Goal: Transaction & Acquisition: Purchase product/service

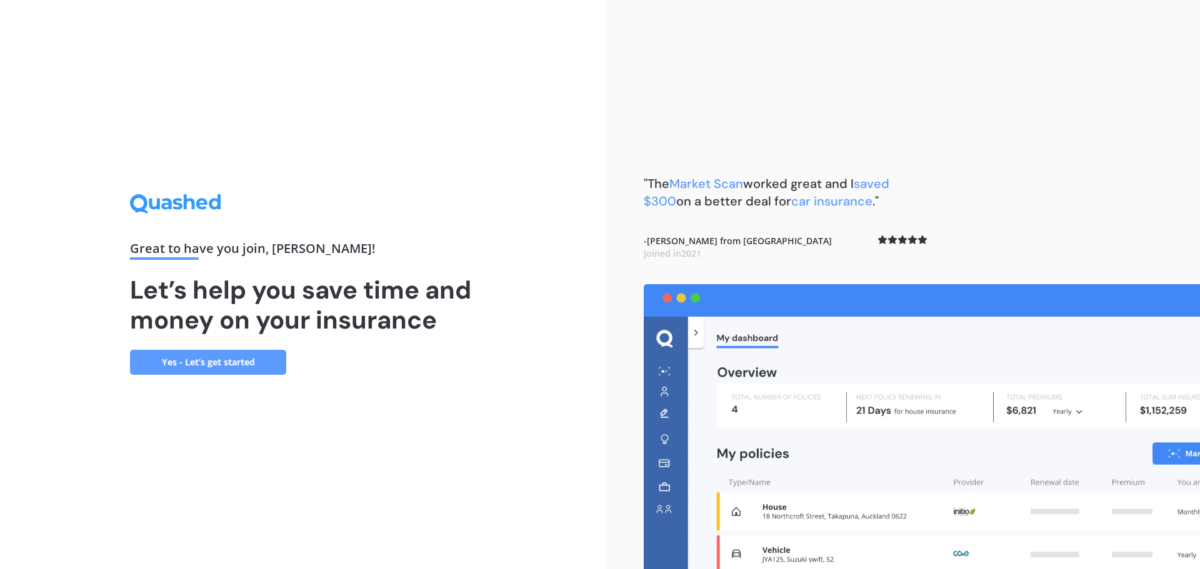
click at [282, 360] on link "Yes - Let’s get started" at bounding box center [208, 362] width 156 height 25
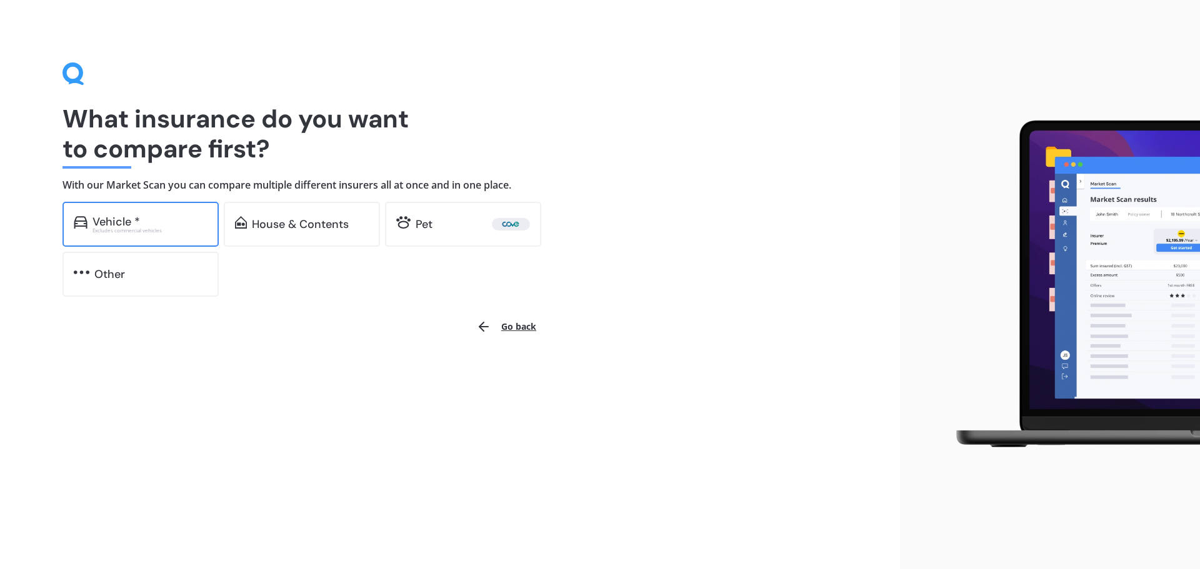
click at [191, 217] on div "Vehicle *" at bounding box center [149, 222] width 115 height 12
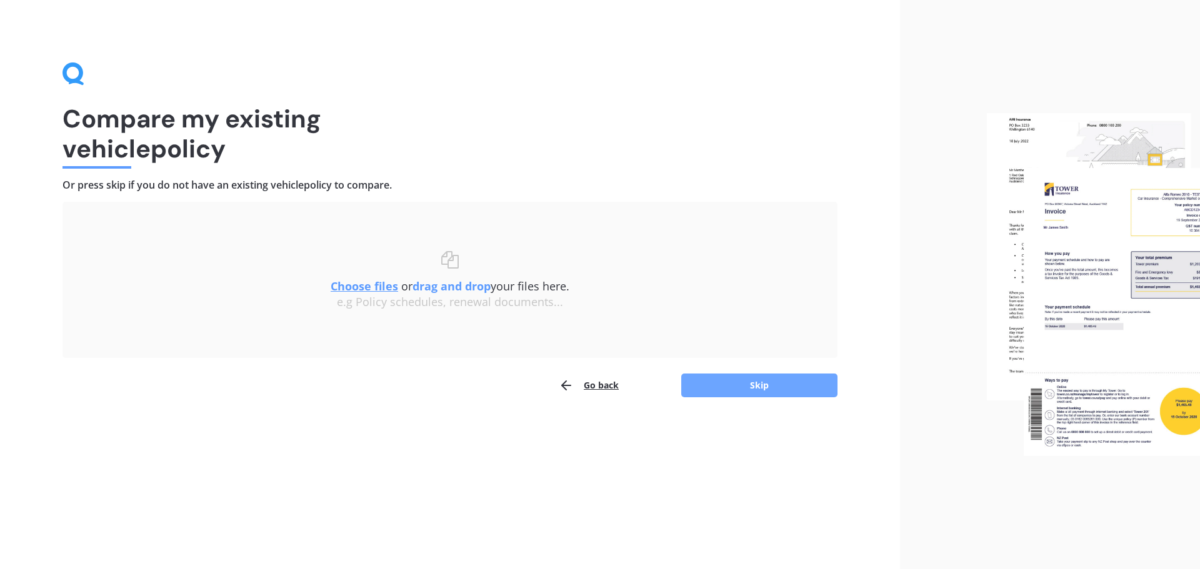
click at [777, 394] on button "Skip" at bounding box center [759, 386] width 156 height 24
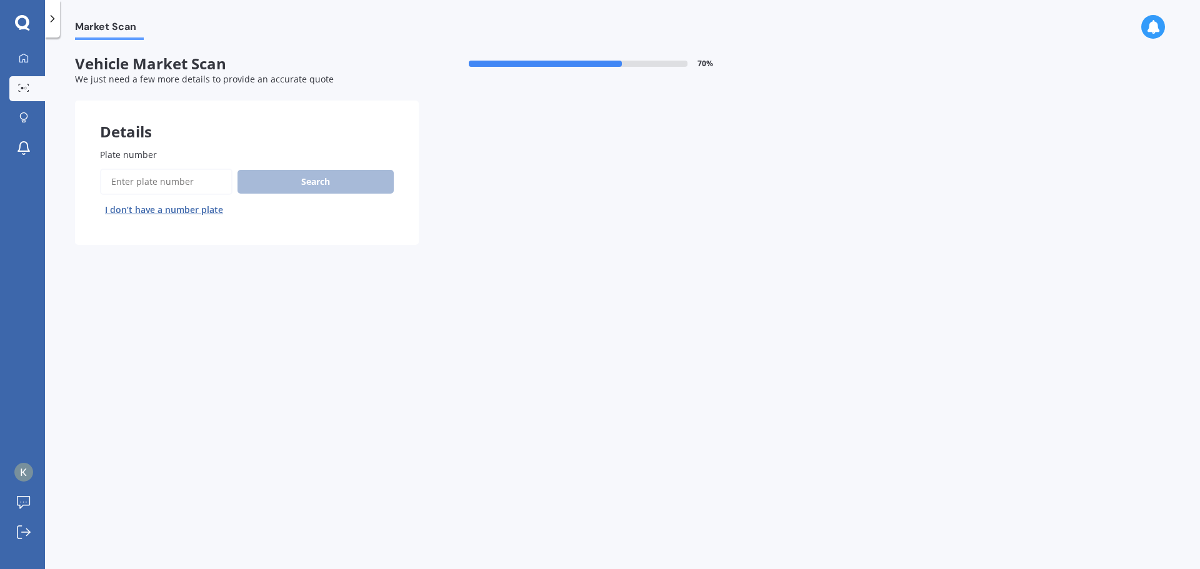
click at [127, 179] on input "Plate number" at bounding box center [166, 182] width 132 height 26
type input "jzj69"
click at [0, 0] on button "Next" at bounding box center [0, 0] width 0 height 0
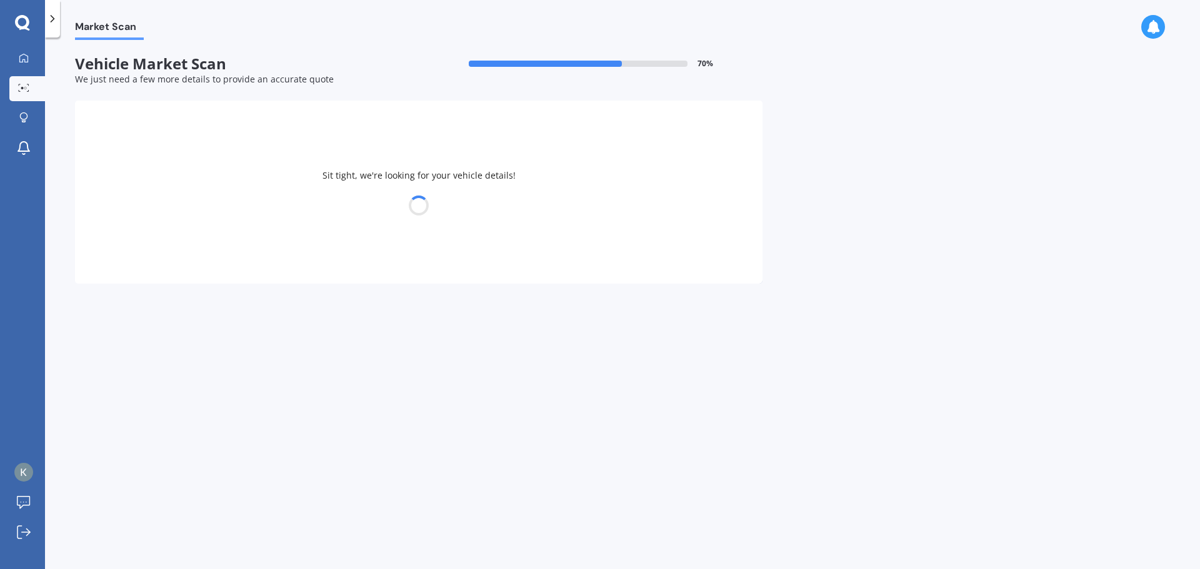
select select "HYUNDAI"
select select "[GEOGRAPHIC_DATA]"
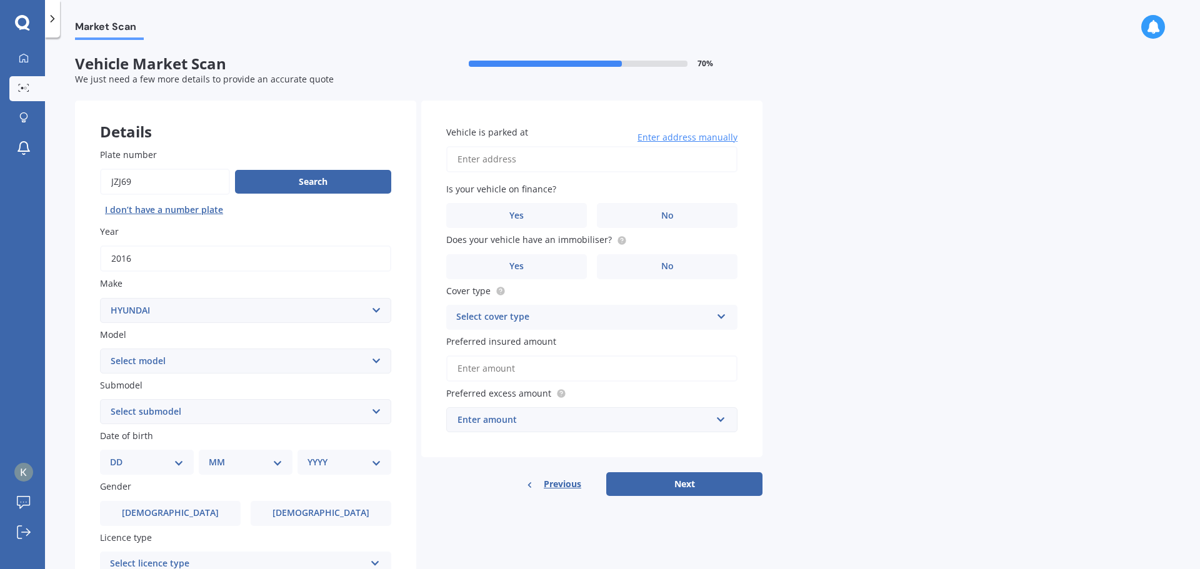
scroll to position [62, 0]
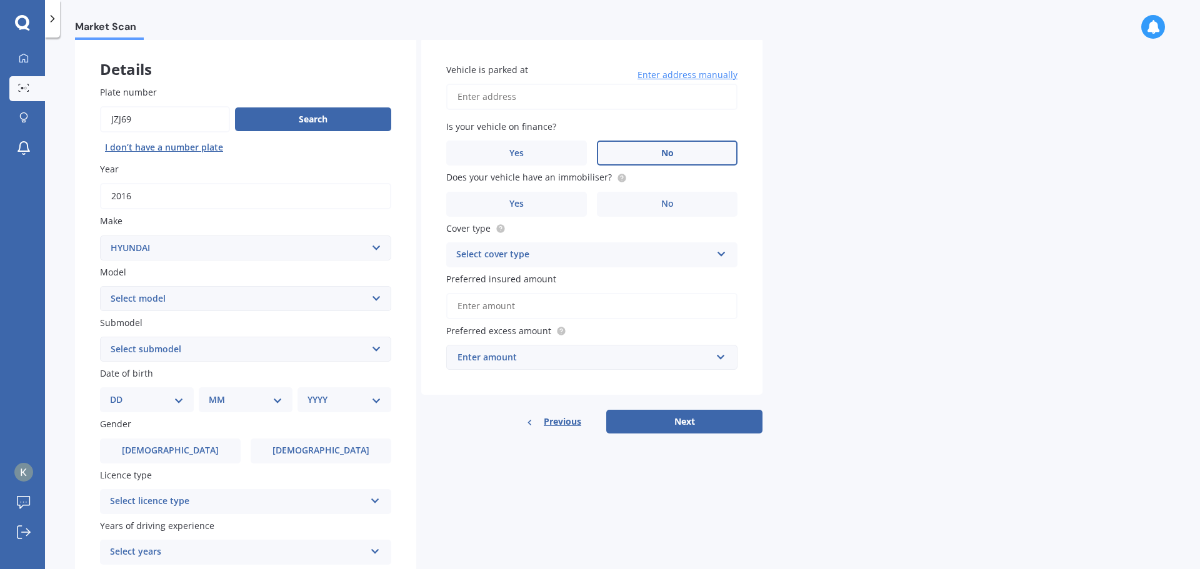
click at [639, 150] on label "No" at bounding box center [667, 153] width 141 height 25
click at [0, 0] on input "No" at bounding box center [0, 0] width 0 height 0
click at [507, 94] on input "Vehicle is parked at" at bounding box center [591, 97] width 291 height 26
type input "[STREET_ADDRESS][PERSON_NAME]"
click at [145, 394] on select "DD 01 02 03 04 05 06 07 08 09 10 11 12 13 14 15 16 17 18 19 20 21 22 23 24 25 2…" at bounding box center [147, 400] width 74 height 14
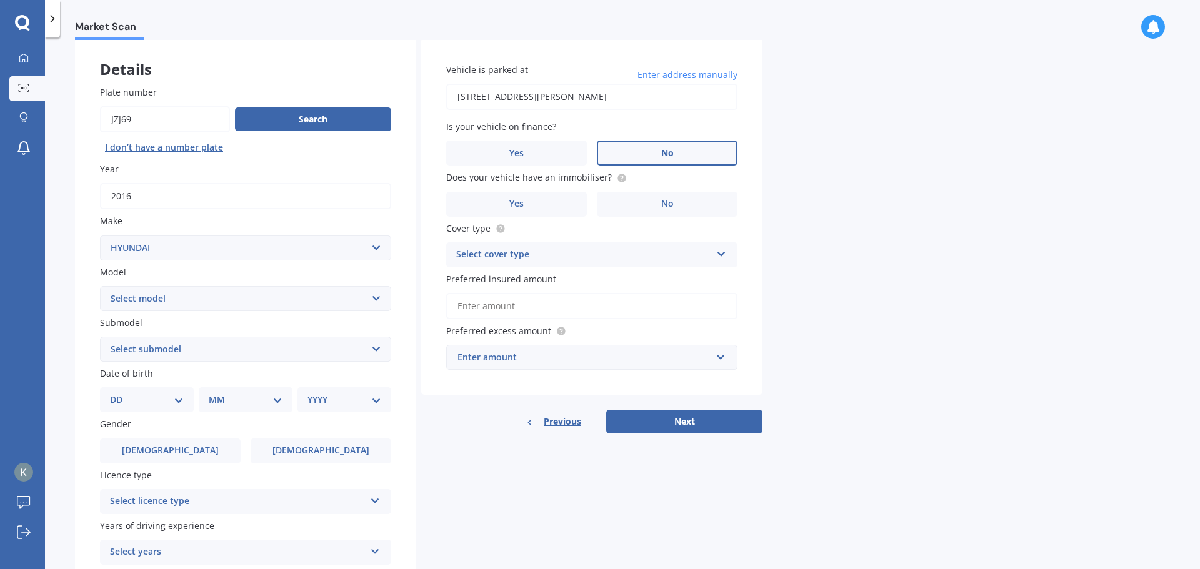
select select "20"
click at [120, 393] on select "DD 01 02 03 04 05 06 07 08 09 10 11 12 13 14 15 16 17 18 19 20 21 22 23 24 25 2…" at bounding box center [147, 400] width 74 height 14
click at [224, 407] on select "MM 01 02 03 04 05 06 07 08 09 10 11 12" at bounding box center [248, 400] width 69 height 14
select select "12"
click at [214, 393] on select "MM 01 02 03 04 05 06 07 08 09 10 11 12" at bounding box center [248, 400] width 69 height 14
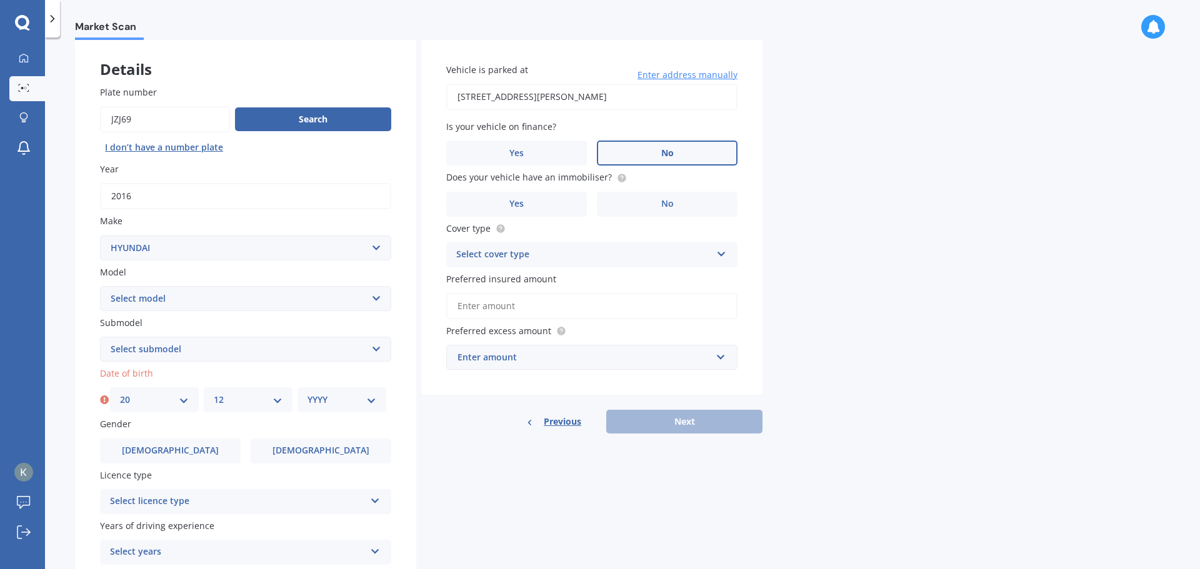
click at [320, 404] on select "YYYY 2025 2024 2023 2022 2021 2020 2019 2018 2017 2016 2015 2014 2013 2012 2011…" at bounding box center [341, 400] width 69 height 14
select select "1988"
click at [307, 393] on select "YYYY 2025 2024 2023 2022 2021 2020 2019 2018 2017 2016 2015 2014 2013 2012 2011…" at bounding box center [341, 400] width 69 height 14
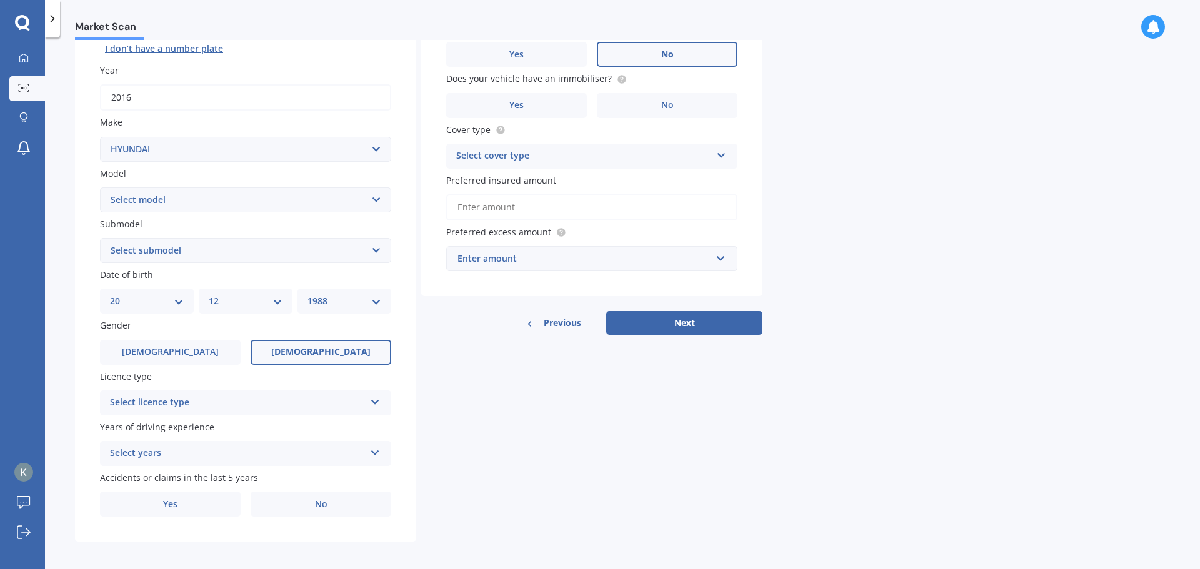
scroll to position [166, 0]
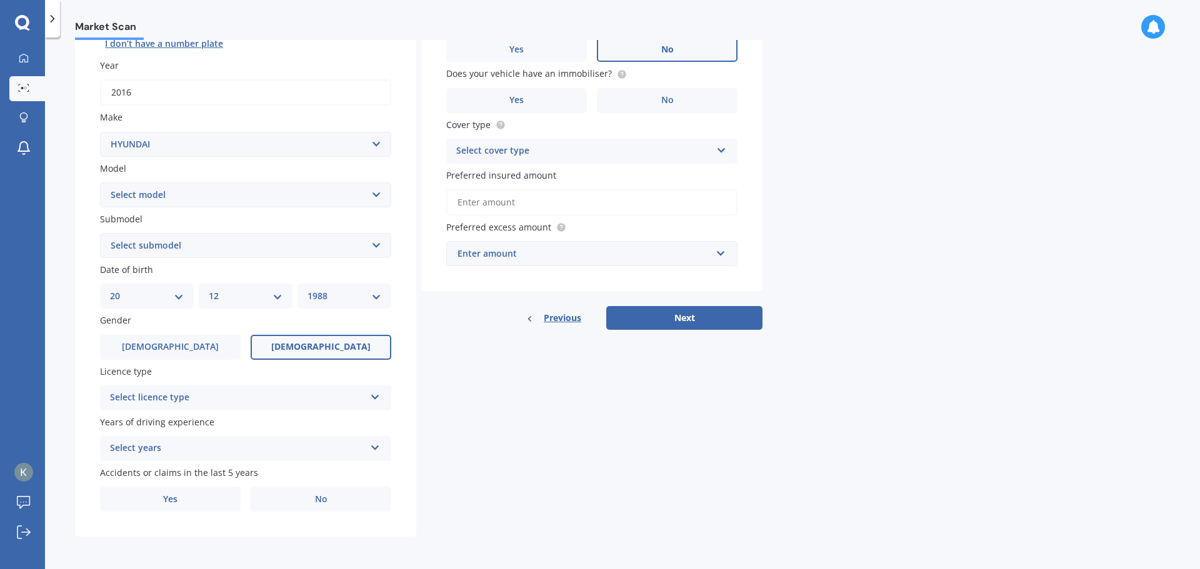
click at [302, 357] on label "[DEMOGRAPHIC_DATA]" at bounding box center [321, 347] width 141 height 25
click at [0, 0] on input "[DEMOGRAPHIC_DATA]" at bounding box center [0, 0] width 0 height 0
click at [282, 394] on div "Select licence type" at bounding box center [237, 397] width 255 height 15
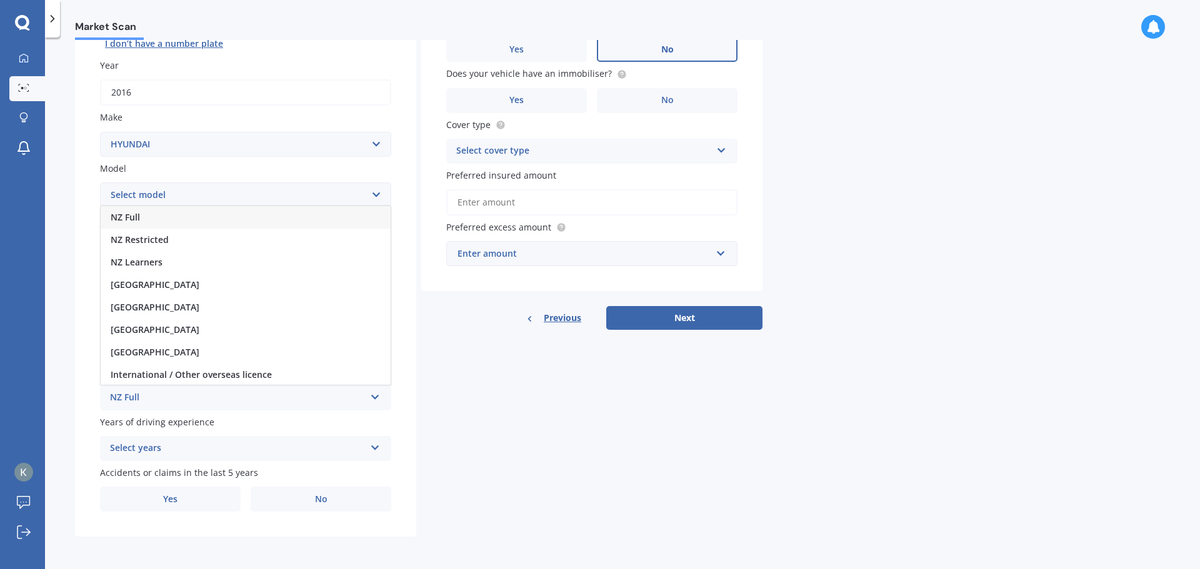
click at [212, 214] on div "NZ Full" at bounding box center [246, 217] width 290 height 22
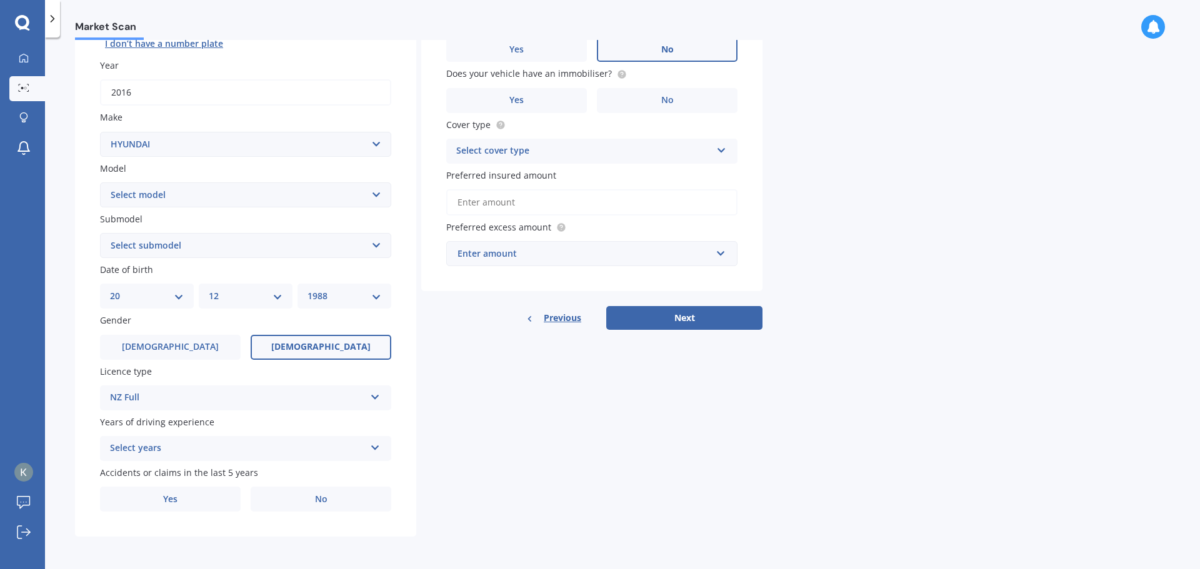
click at [238, 450] on div "Select years" at bounding box center [237, 448] width 255 height 15
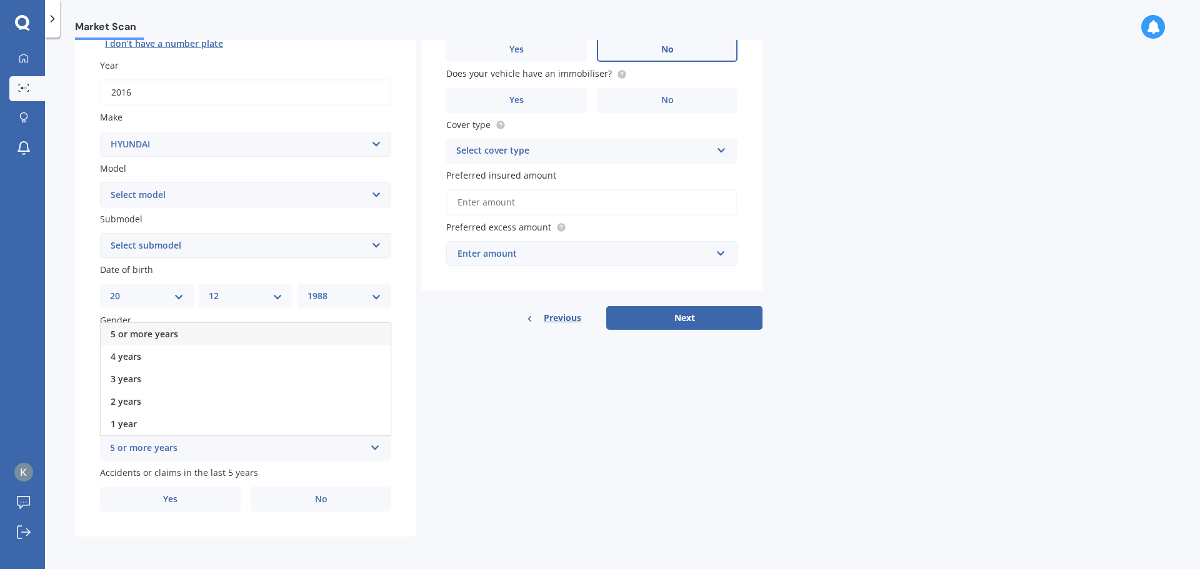
click at [237, 449] on div "5 or more years" at bounding box center [237, 448] width 255 height 15
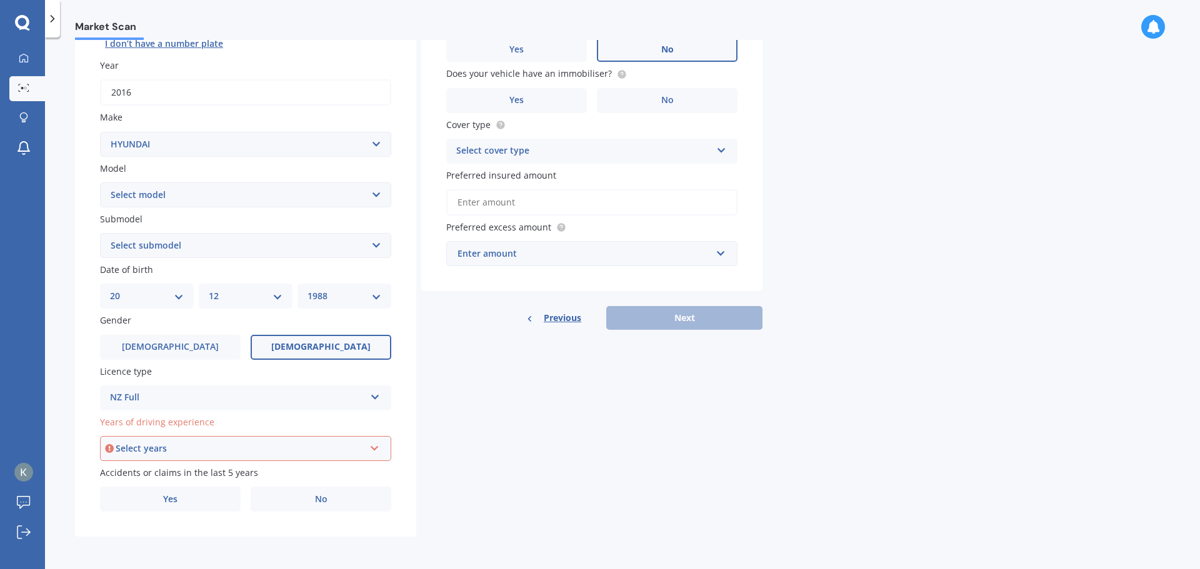
click at [237, 449] on div "Select years" at bounding box center [240, 449] width 249 height 14
click at [207, 336] on div "5 or more years" at bounding box center [245, 335] width 289 height 22
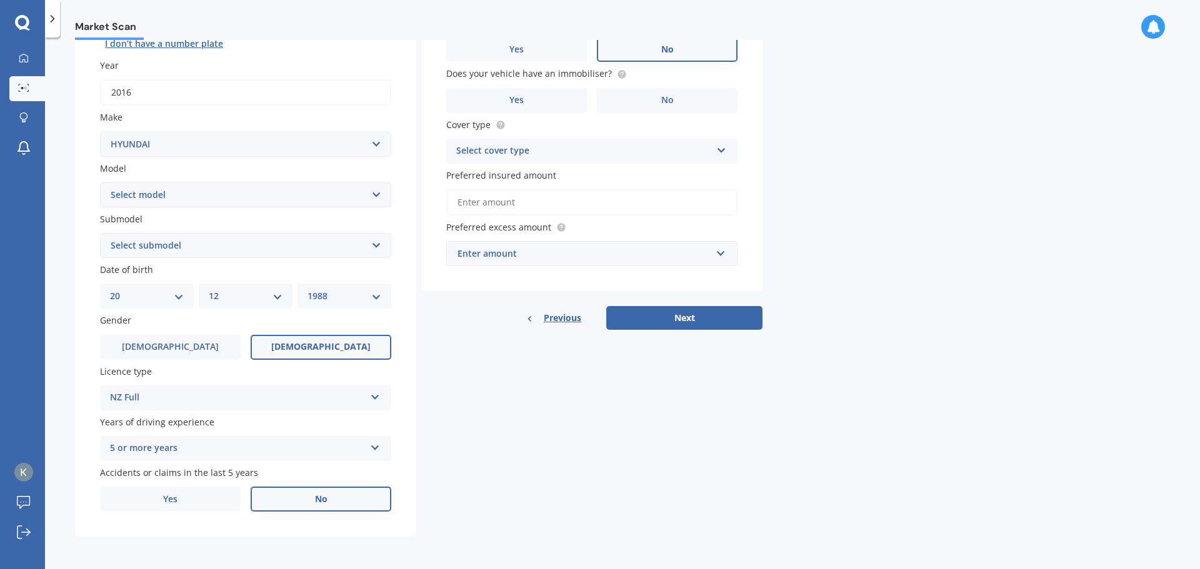
click at [306, 510] on label "No" at bounding box center [321, 499] width 141 height 25
click at [0, 0] on input "No" at bounding box center [0, 0] width 0 height 0
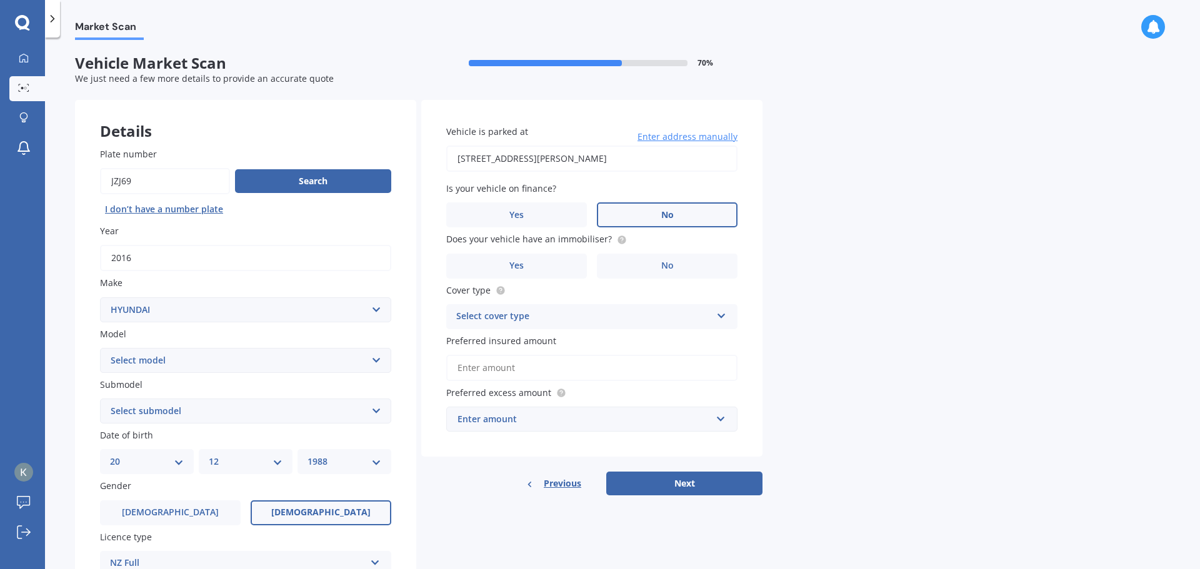
scroll to position [0, 0]
click at [562, 257] on label "Yes" at bounding box center [516, 266] width 141 height 25
click at [0, 0] on input "Yes" at bounding box center [0, 0] width 0 height 0
click at [545, 314] on div "Select cover type" at bounding box center [583, 317] width 255 height 15
click at [514, 339] on span "Comprehensive" at bounding box center [490, 342] width 66 height 12
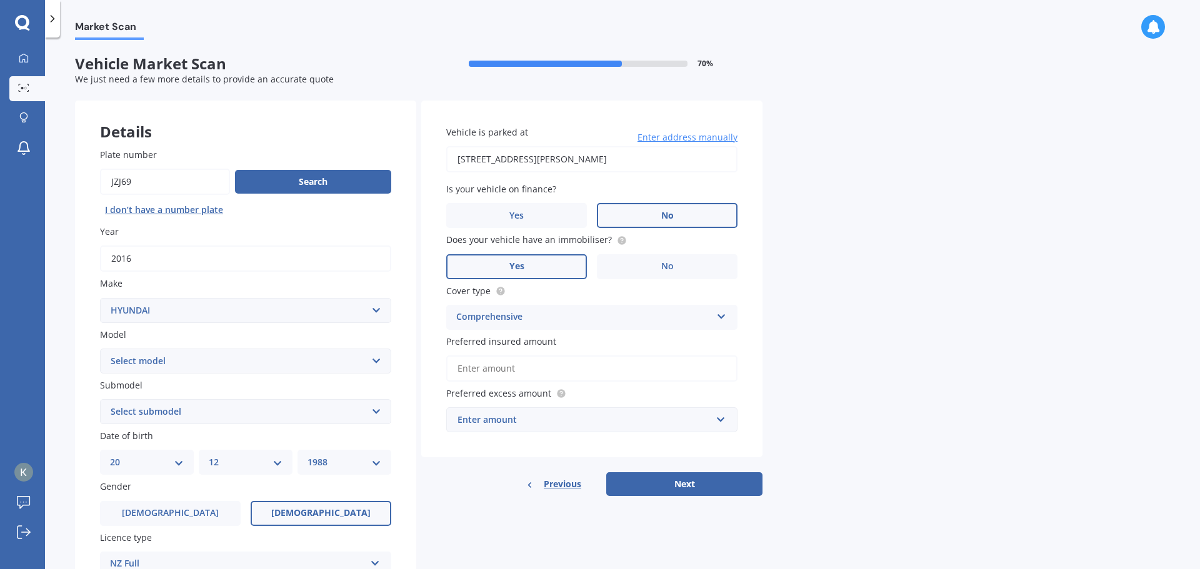
click at [560, 436] on div "Vehicle is parked at [STREET_ADDRESS][PERSON_NAME] Enter address manually Is yo…" at bounding box center [591, 279] width 341 height 357
click at [563, 425] on div "Enter amount" at bounding box center [584, 420] width 254 height 14
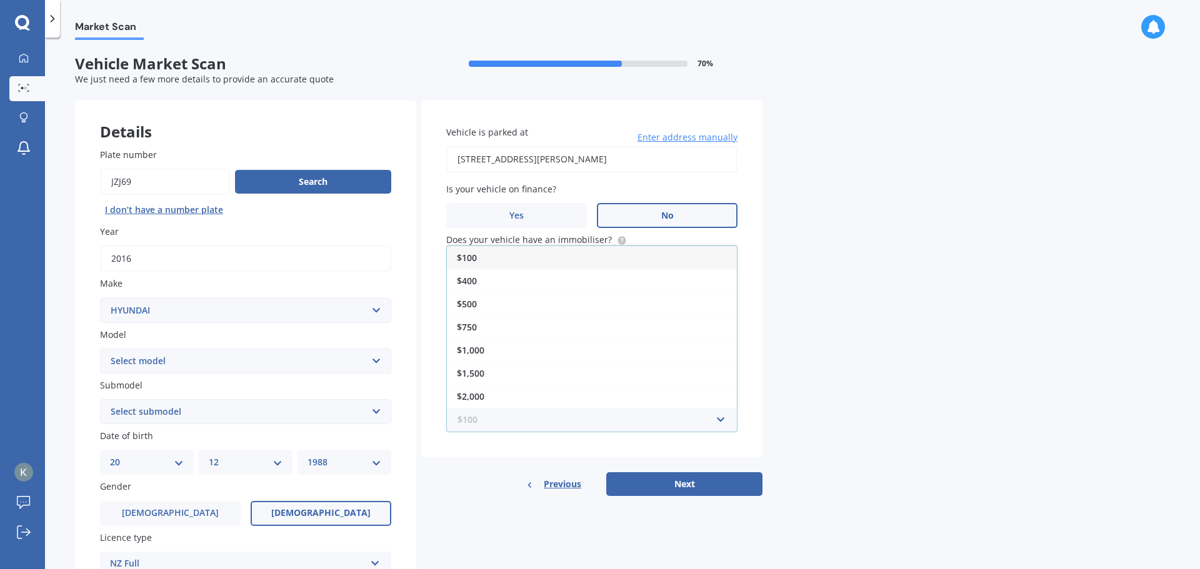
click at [563, 425] on input "text" at bounding box center [587, 420] width 280 height 24
click at [519, 275] on div "$400" at bounding box center [592, 280] width 290 height 23
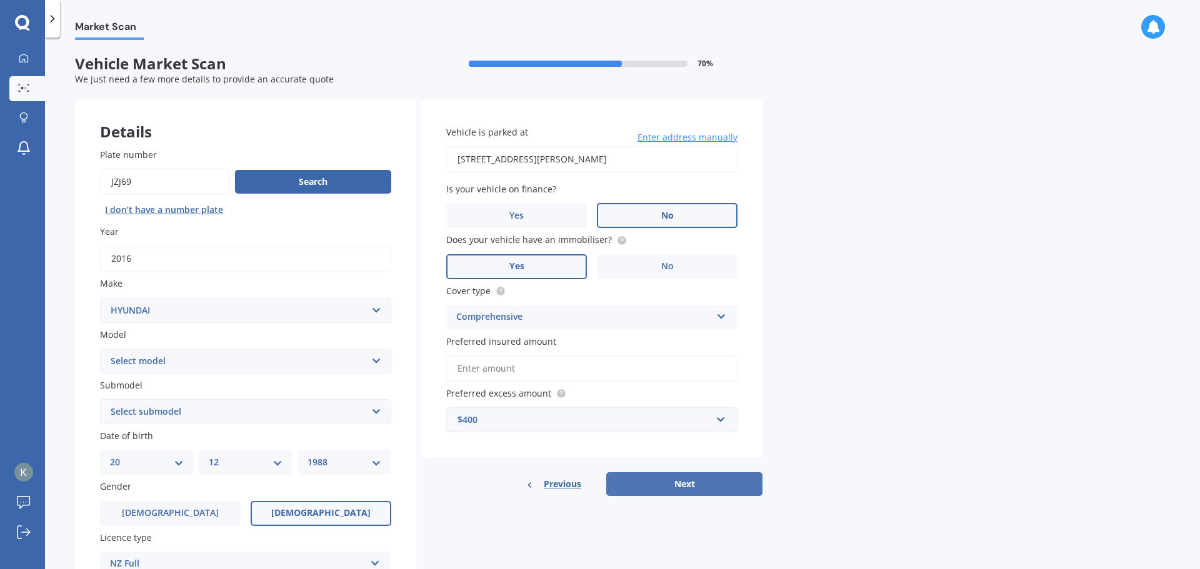
click at [634, 480] on button "Next" at bounding box center [684, 484] width 156 height 24
click at [487, 370] on input "Preferred insured amount" at bounding box center [591, 369] width 291 height 26
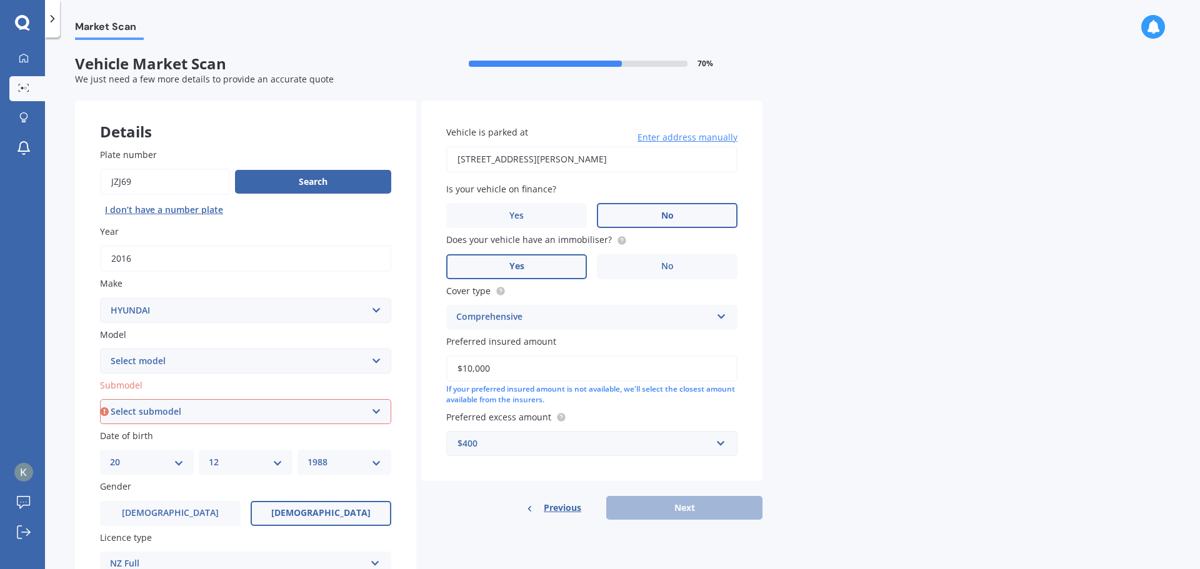
type input "$10,000"
click at [552, 394] on div "If your preferred insured amount is not available, we'll select the closest amo…" at bounding box center [591, 394] width 291 height 21
click at [523, 454] on input "text" at bounding box center [587, 444] width 280 height 24
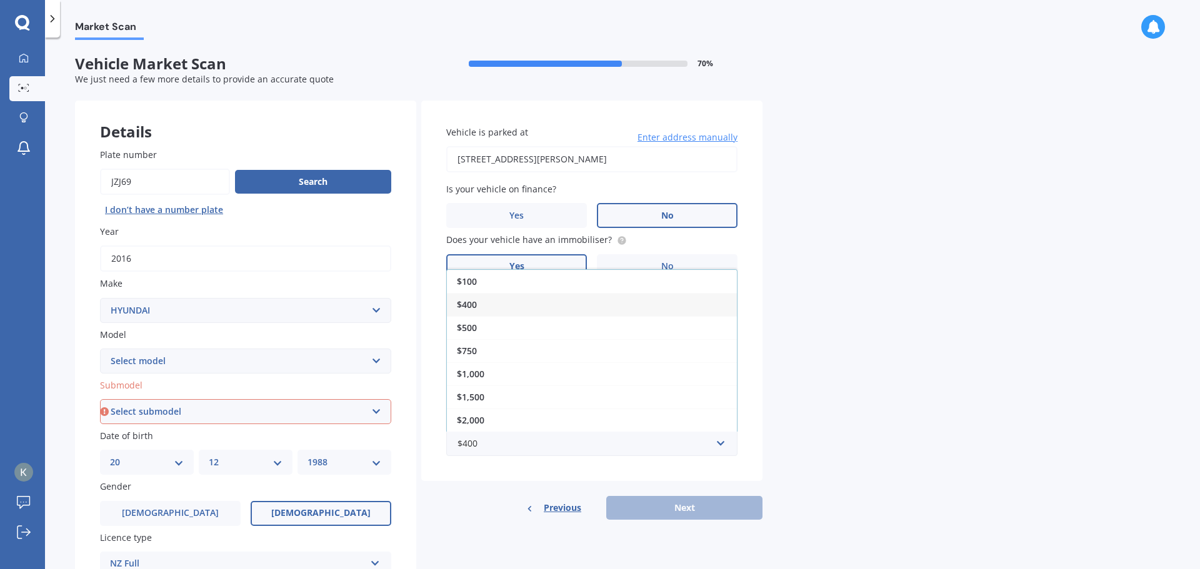
click at [547, 482] on div "Vehicle is parked at [STREET_ADDRESS][PERSON_NAME] Enter address manually Is yo…" at bounding box center [591, 310] width 341 height 419
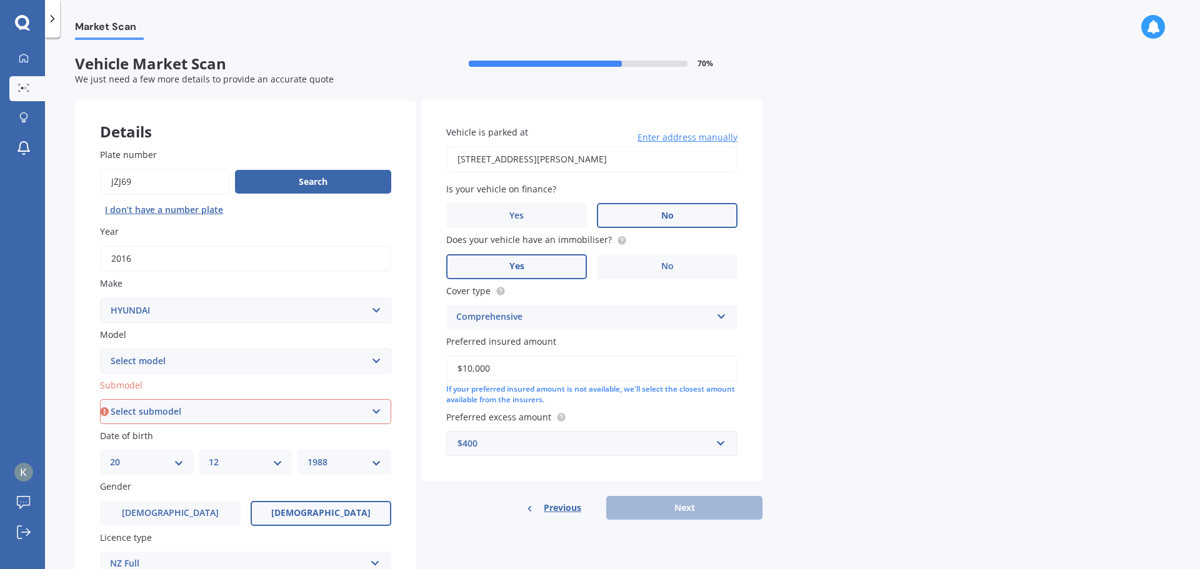
click at [686, 494] on div "Vehicle is parked at [STREET_ADDRESS][PERSON_NAME] Enter address manually Is yo…" at bounding box center [591, 310] width 341 height 419
click at [682, 508] on div "Previous Next" at bounding box center [591, 508] width 341 height 24
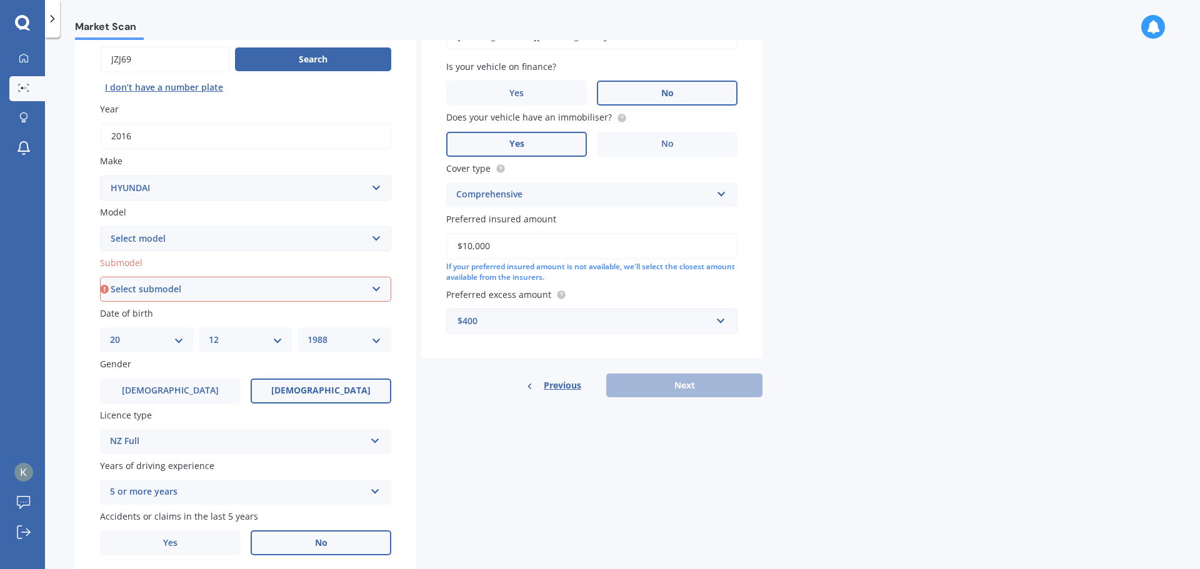
scroll to position [166, 0]
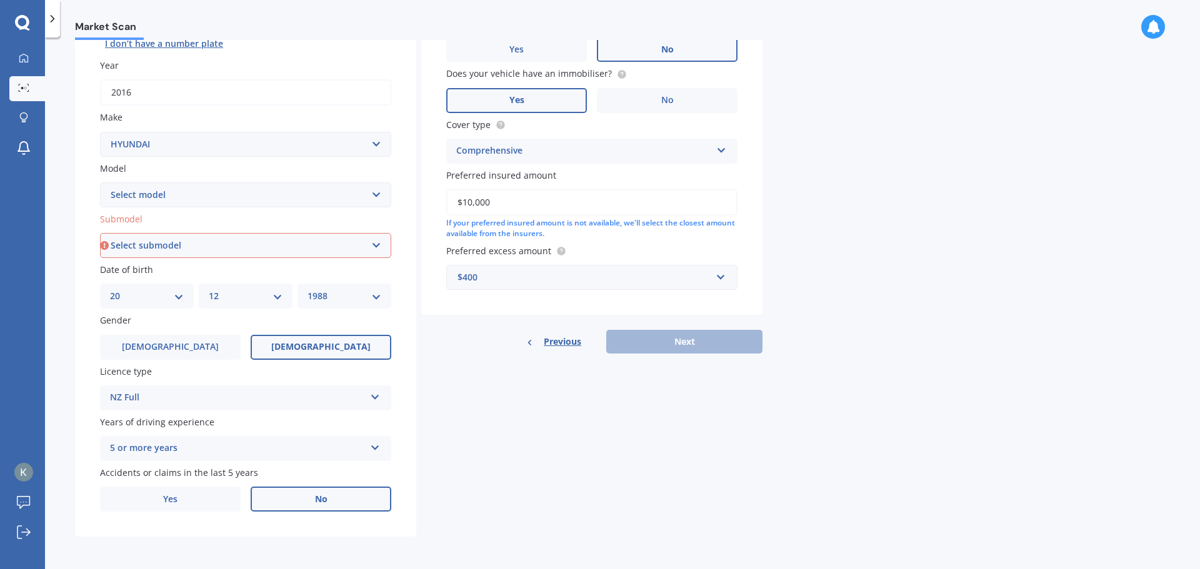
click at [222, 264] on label "Date of birth" at bounding box center [243, 269] width 286 height 13
click at [224, 252] on select "Select submodel 2.2 4WD CRDi Elite Turbo Diesel A5 2.2 4WD CRDi Turbo Diesel A5…" at bounding box center [245, 245] width 291 height 25
select select "2.2 4WD CRDI TURBO DIESEL A5"
click at [100, 233] on select "Select submodel 2.2 4WD CRDi Elite Turbo Diesel A5 2.2 4WD CRDi Turbo Diesel A5…" at bounding box center [245, 245] width 291 height 25
click at [680, 339] on button "Next" at bounding box center [684, 342] width 156 height 24
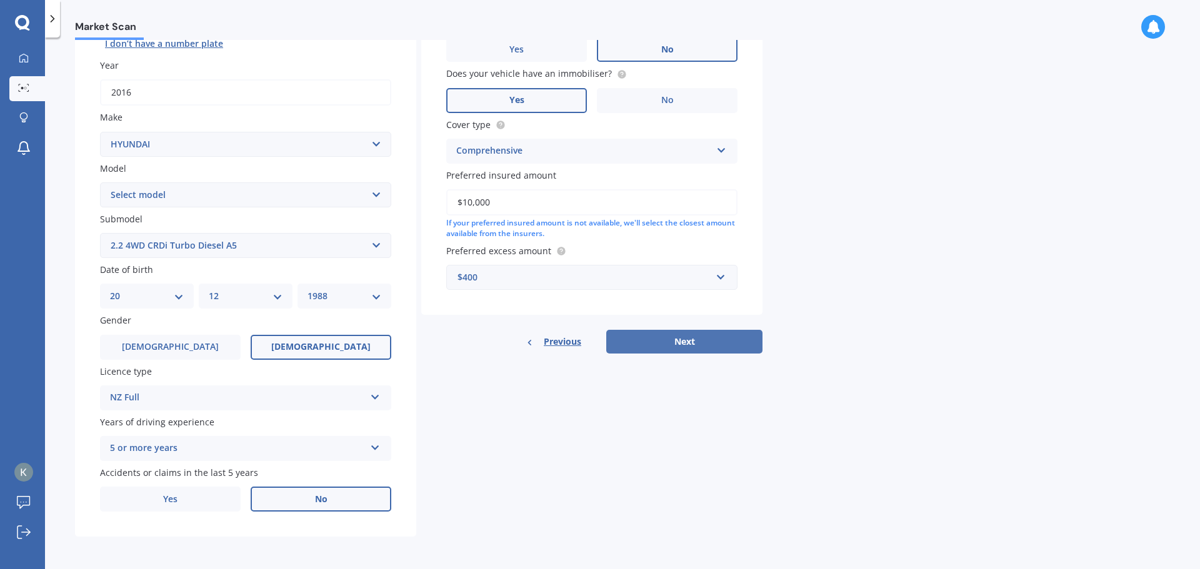
select select "20"
select select "12"
select select "1988"
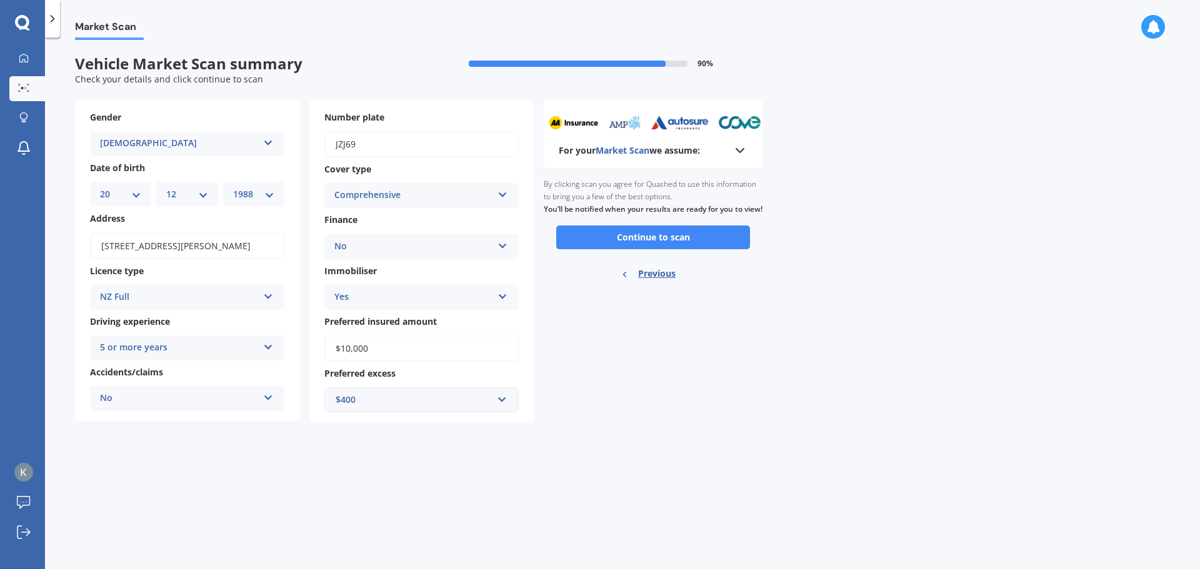
scroll to position [0, 0]
click at [348, 346] on input "$10,000" at bounding box center [421, 349] width 194 height 26
type input "$15,000"
click at [688, 425] on form "Vehicle Market Scan summary 90 % Check your details and click continue to scan …" at bounding box center [418, 243] width 687 height 377
click at [626, 249] on button "Continue to scan" at bounding box center [653, 238] width 194 height 24
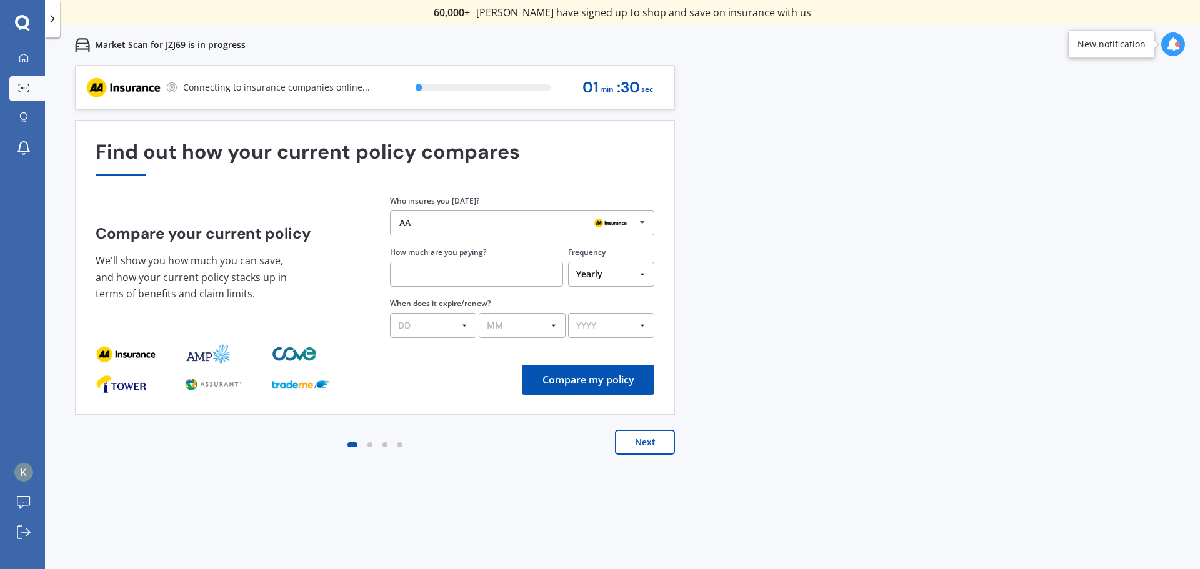
click at [575, 223] on div "AA" at bounding box center [517, 223] width 236 height 10
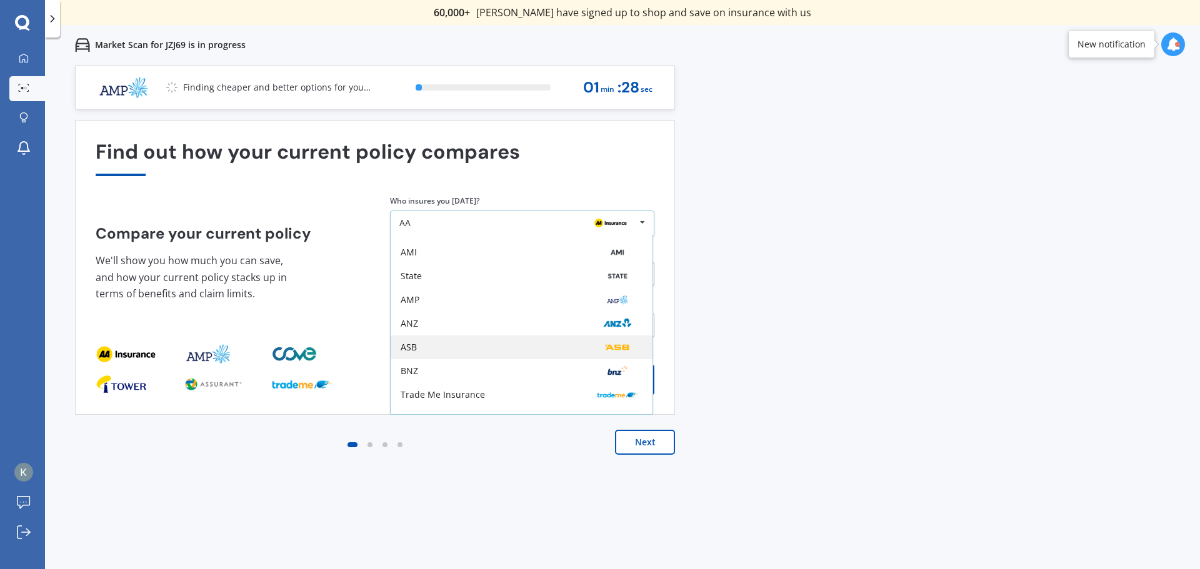
scroll to position [82, 0]
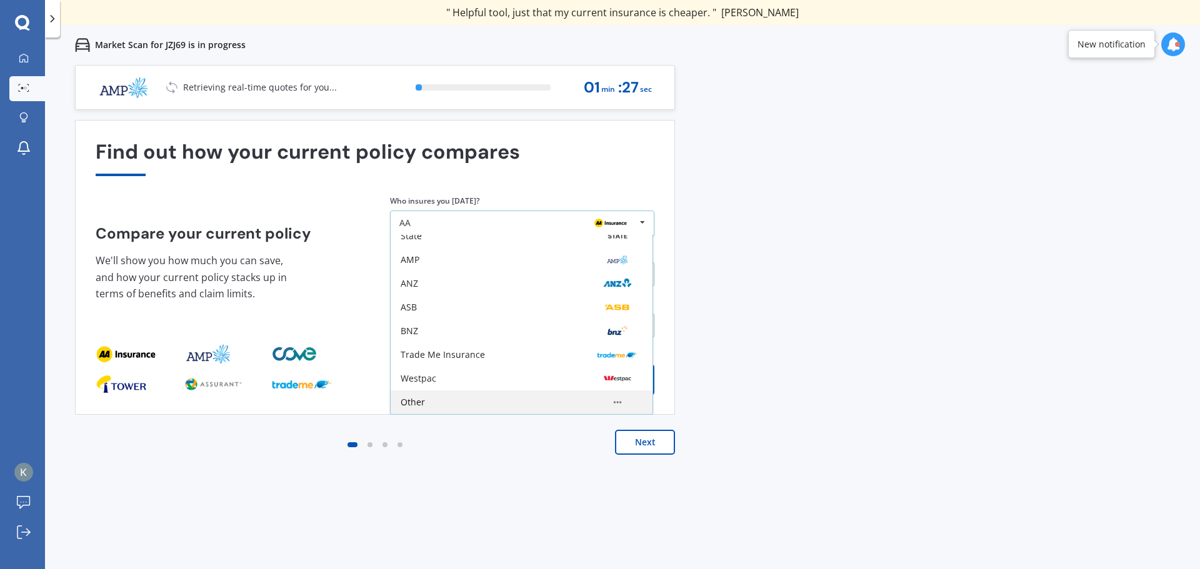
click at [521, 400] on div "Other" at bounding box center [521, 402] width 242 height 10
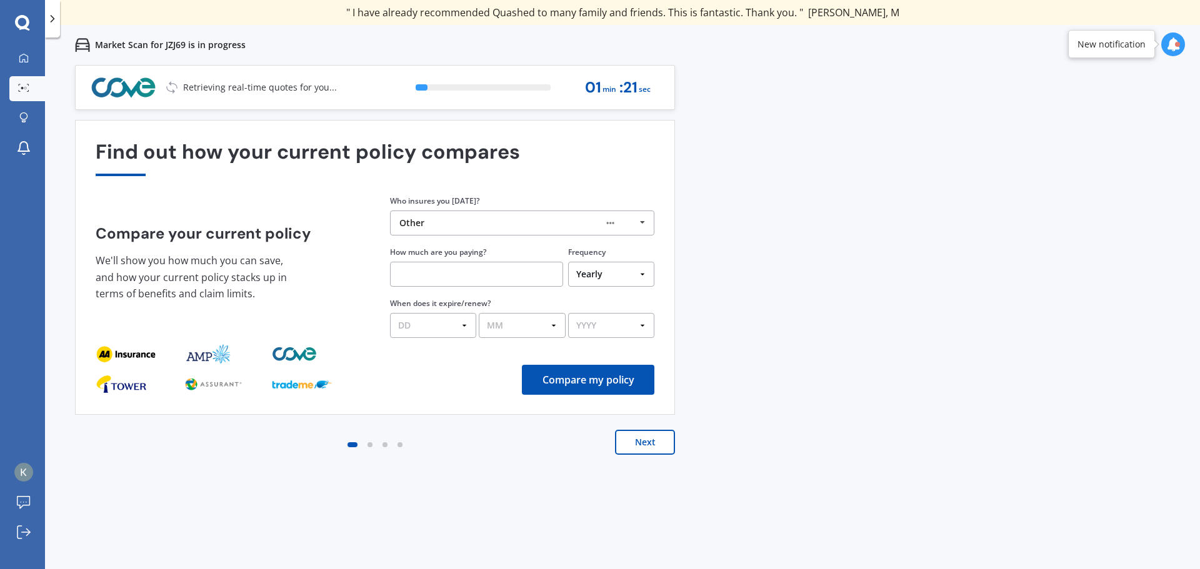
click at [637, 447] on button "Next" at bounding box center [645, 442] width 60 height 25
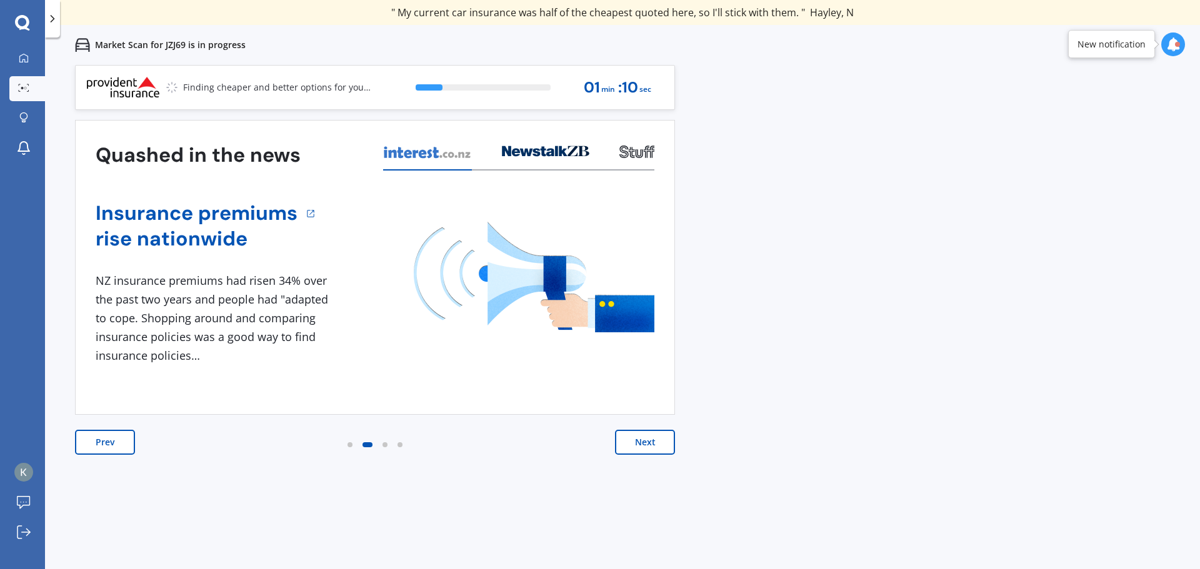
click at [643, 439] on button "Next" at bounding box center [645, 442] width 60 height 25
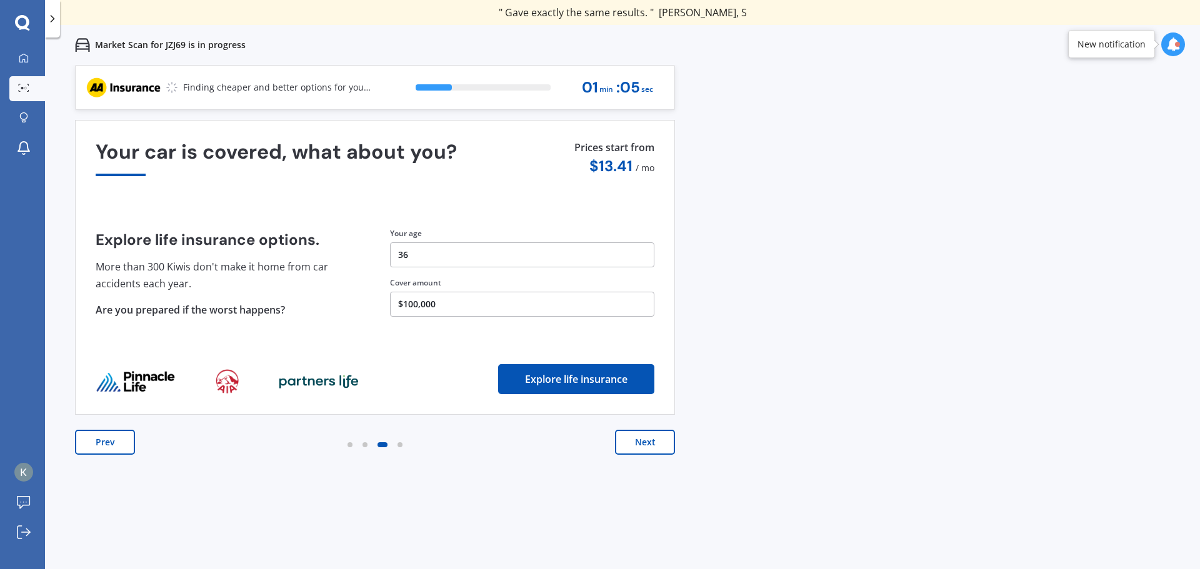
click at [653, 440] on button "Next" at bounding box center [645, 442] width 60 height 25
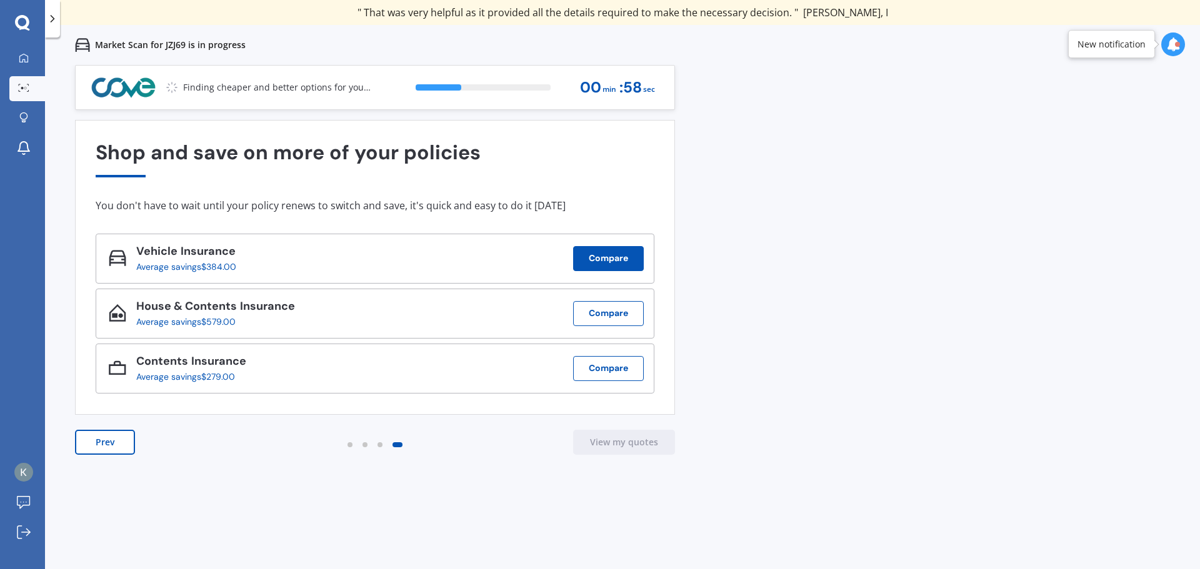
click at [588, 254] on button "Compare" at bounding box center [608, 258] width 71 height 25
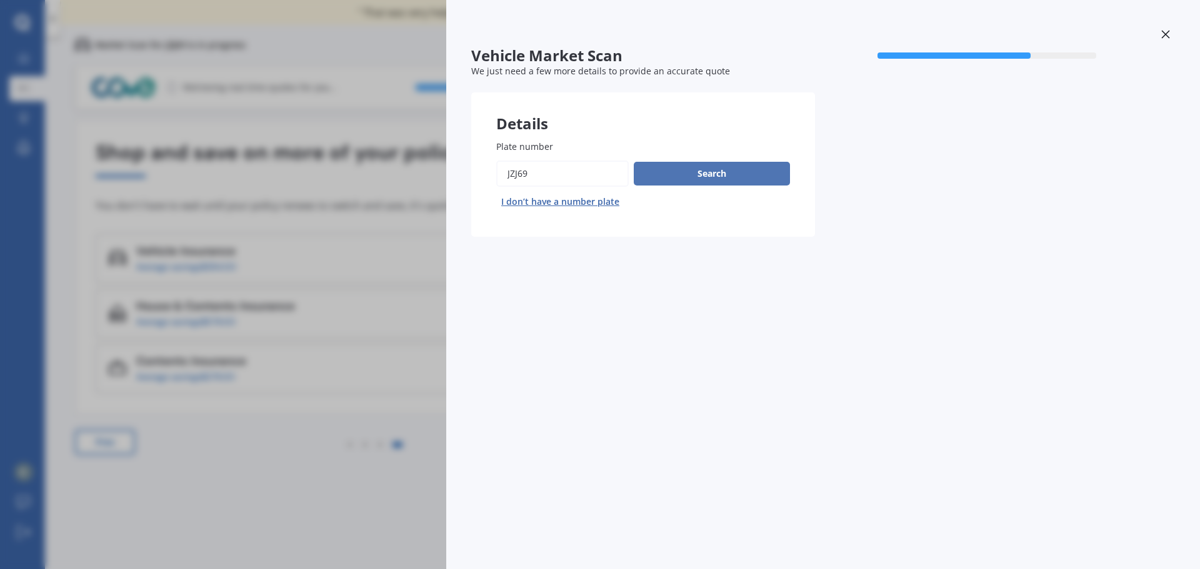
click at [670, 181] on button "Search" at bounding box center [712, 174] width 156 height 24
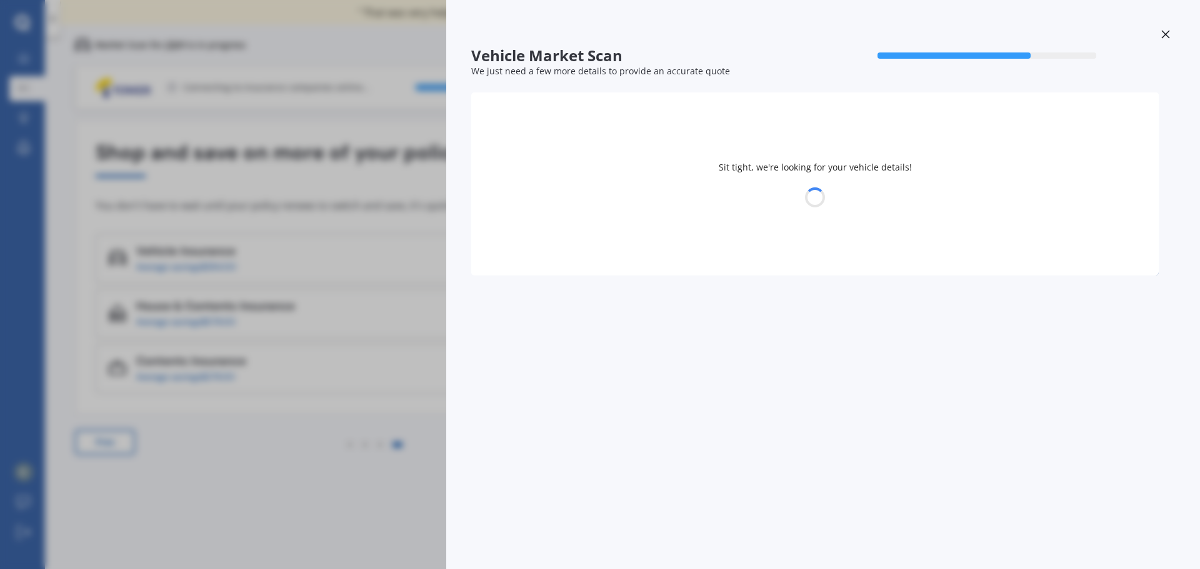
select select "HYUNDAI"
select select "[GEOGRAPHIC_DATA]"
select select "20"
select select "12"
select select "1988"
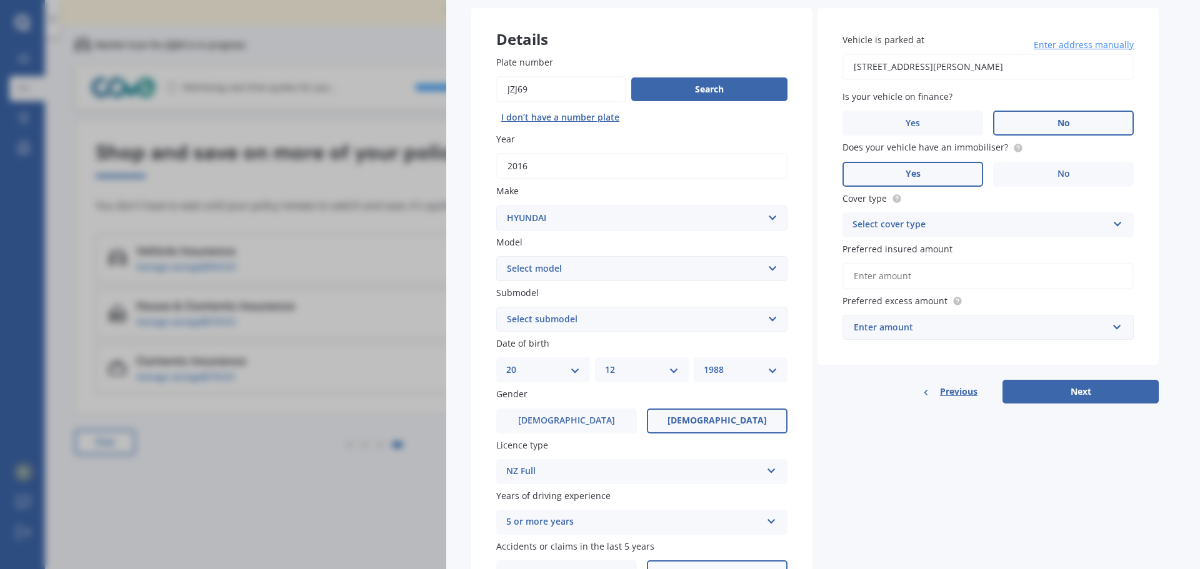
scroll to position [62, 0]
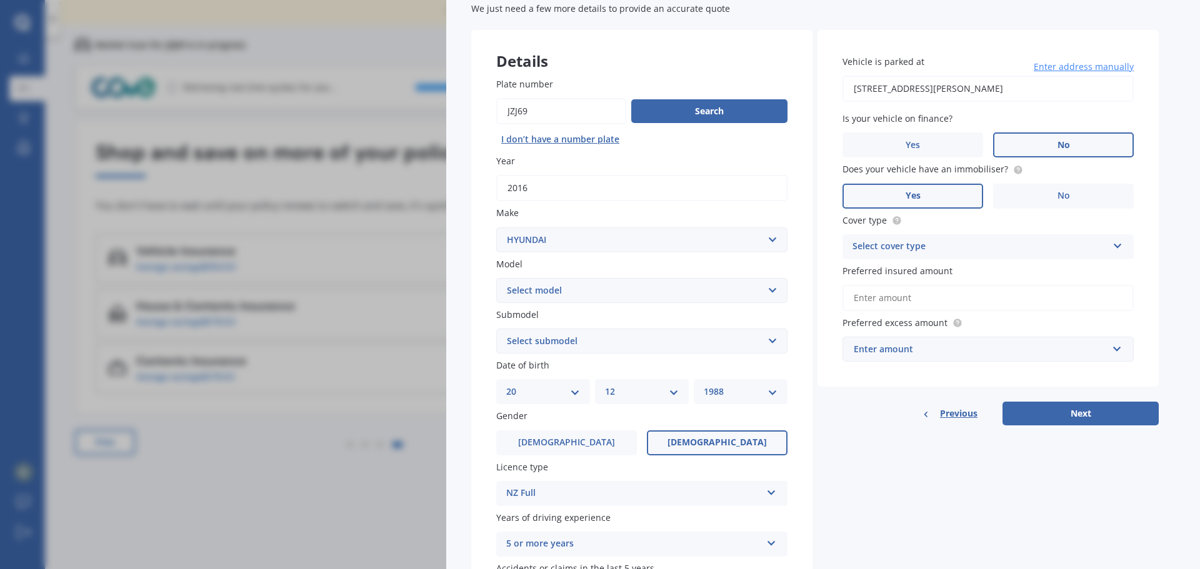
click at [900, 292] on input "Preferred insured amount" at bounding box center [987, 298] width 291 height 26
click at [937, 242] on div "Select cover type" at bounding box center [979, 246] width 255 height 15
click at [927, 267] on div "Comprehensive" at bounding box center [988, 271] width 290 height 22
click at [913, 305] on input "Preferred insured amount" at bounding box center [987, 298] width 291 height 26
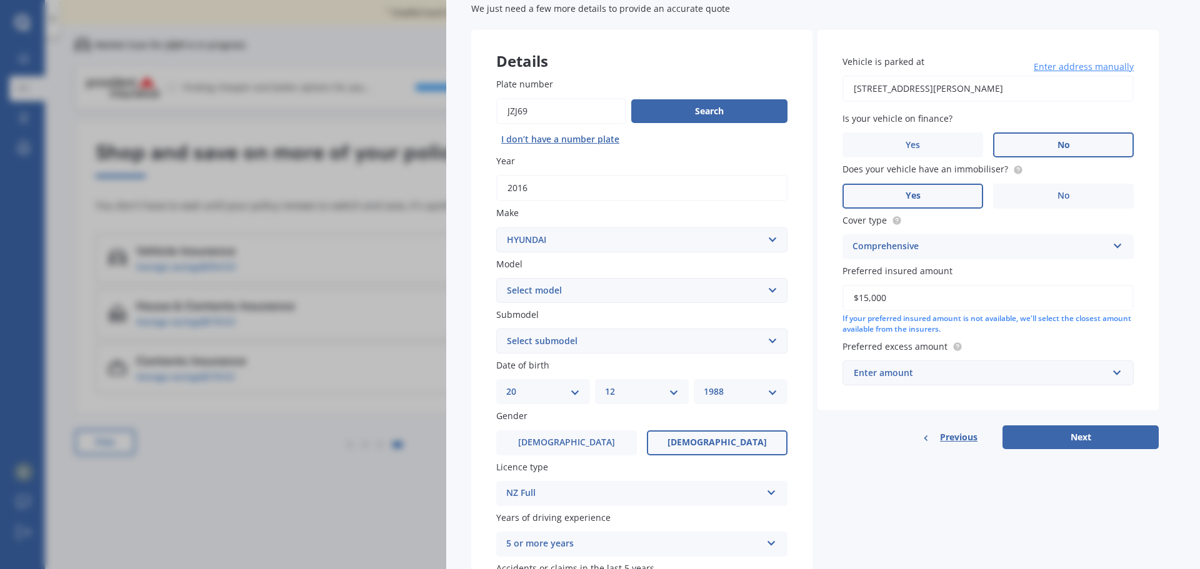
type input "$15,000"
click at [997, 373] on div "Enter amount" at bounding box center [980, 373] width 254 height 14
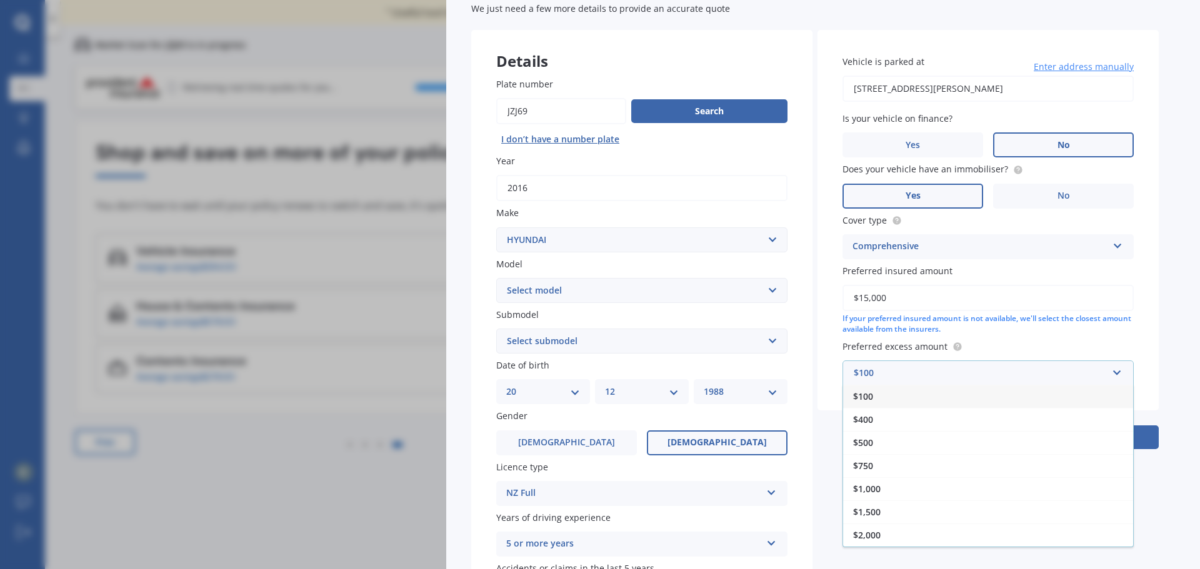
click at [980, 401] on div "$100" at bounding box center [988, 396] width 290 height 23
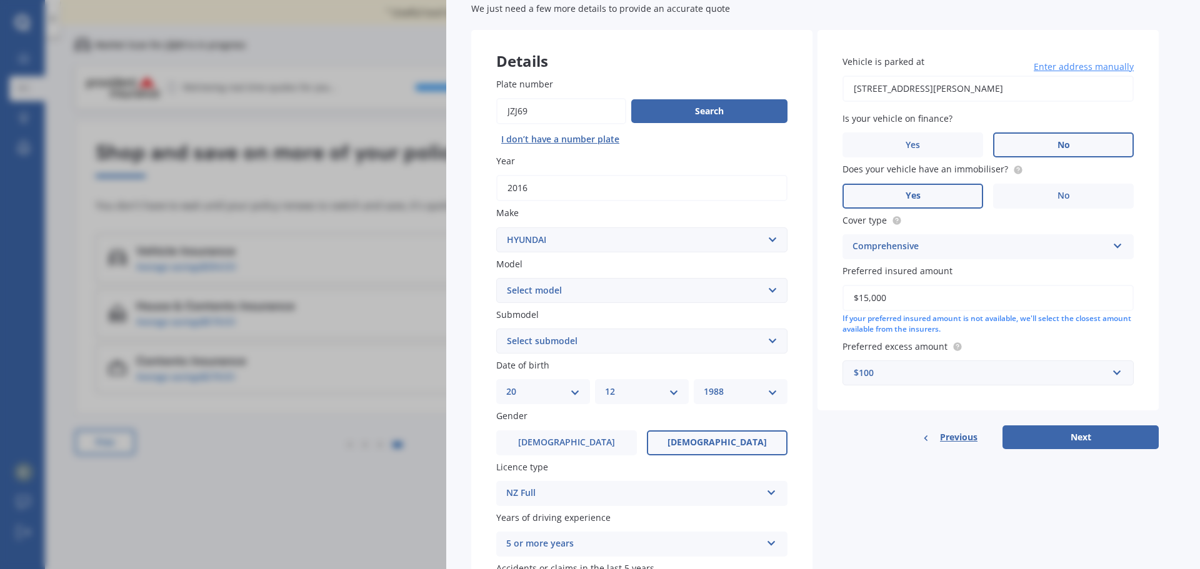
click at [1107, 422] on div "Vehicle is parked at [STREET_ADDRESS][PERSON_NAME] Enter address manually Is yo…" at bounding box center [987, 239] width 341 height 419
click at [1104, 433] on button "Next" at bounding box center [1080, 437] width 156 height 24
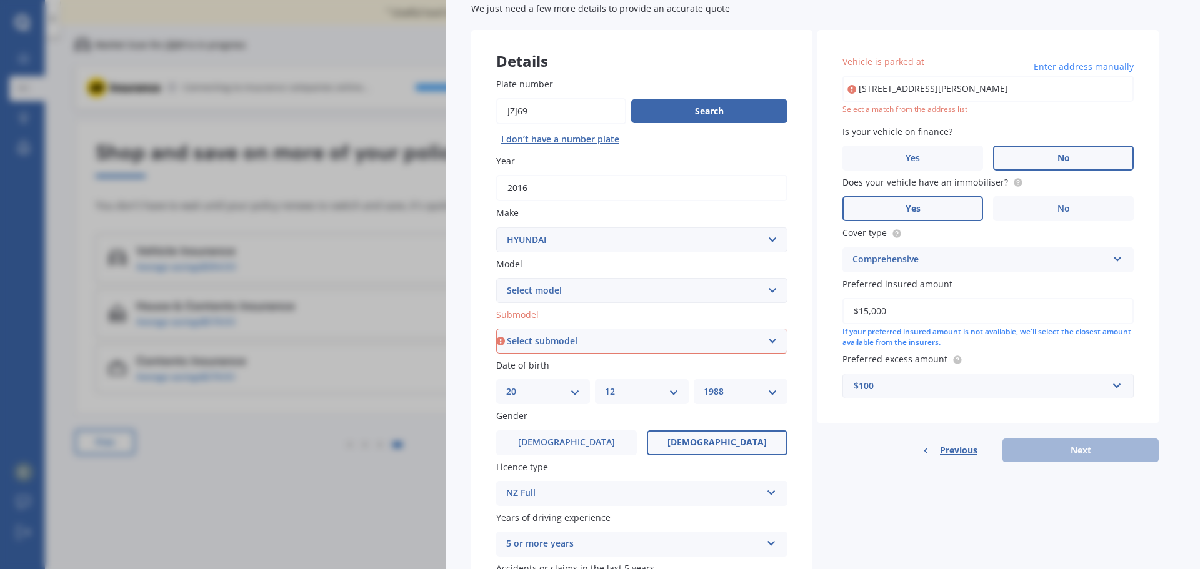
click at [615, 326] on div "Submodel Select submodel 2.2 4WD CRDi Elite Turbo Diesel A5 2.2 4WD CRDi Turbo …" at bounding box center [641, 331] width 291 height 46
click at [614, 335] on select "Select submodel 2.2 4WD CRDi Elite Turbo Diesel A5 2.2 4WD CRDi Turbo Diesel A5…" at bounding box center [641, 341] width 291 height 25
select select "2.2 4WD CRDI TURBO DIESEL A5"
click at [496, 329] on select "Select submodel 2.2 4WD CRDi Elite Turbo Diesel A5 2.2 4WD CRDi Turbo Diesel A5…" at bounding box center [641, 341] width 291 height 25
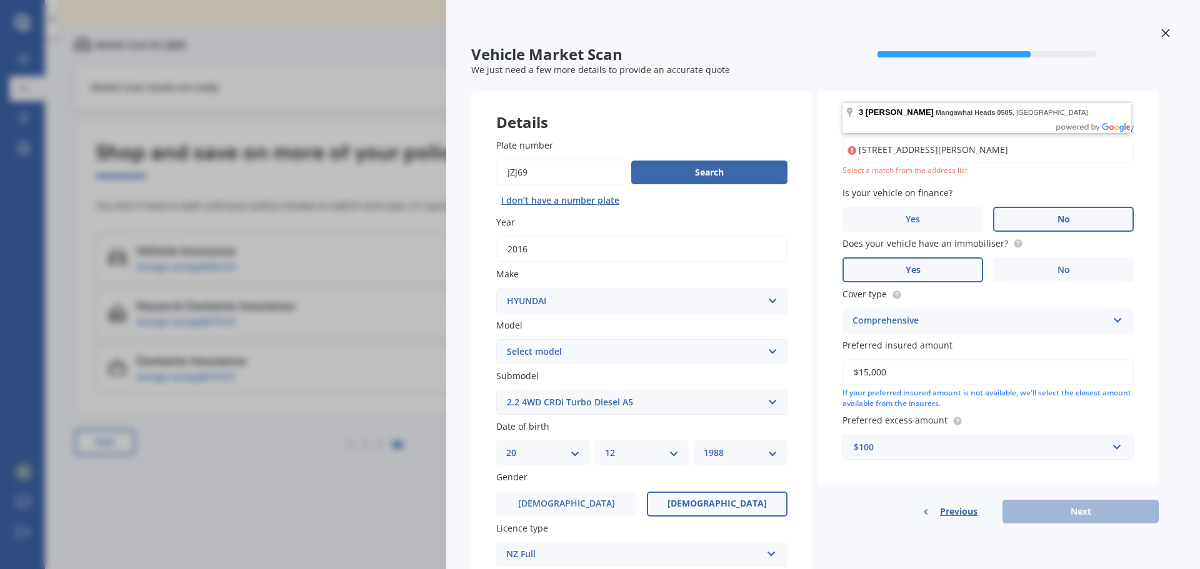
scroll to position [0, 0]
click at [939, 151] on input "[STREET_ADDRESS][PERSON_NAME]" at bounding box center [987, 151] width 291 height 26
click at [957, 151] on input "[STREET_ADDRESS][PERSON_NAME]" at bounding box center [987, 151] width 291 height 26
drag, startPoint x: 956, startPoint y: 152, endPoint x: 1032, endPoint y: 149, distance: 76.3
click at [1032, 149] on input "[STREET_ADDRESS][PERSON_NAME]" at bounding box center [987, 151] width 291 height 26
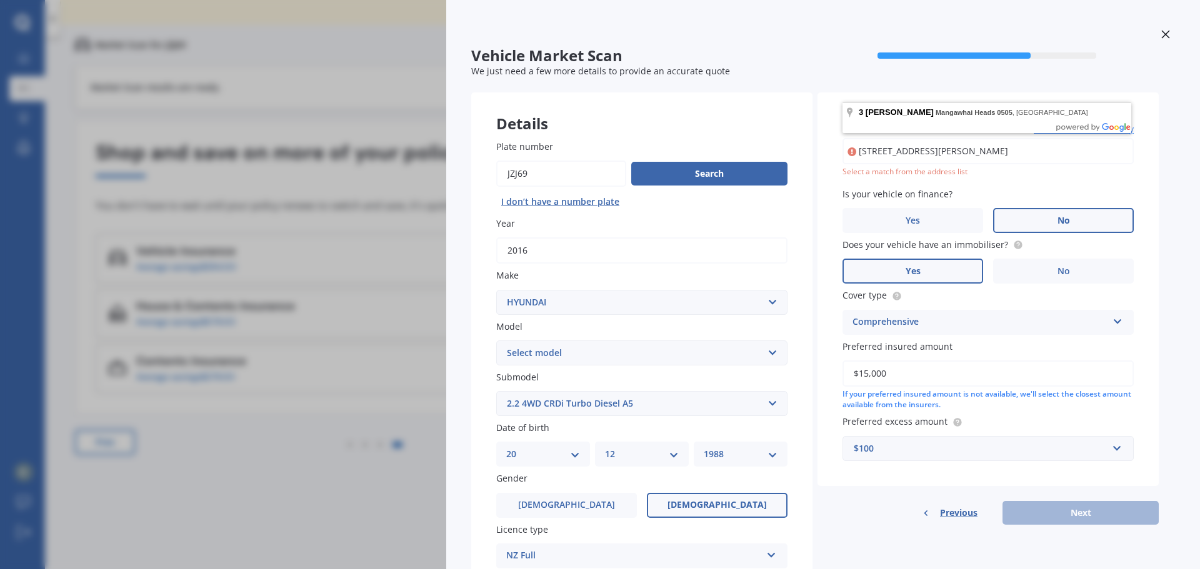
drag, startPoint x: 1032, startPoint y: 149, endPoint x: 940, endPoint y: 145, distance: 91.9
click at [940, 145] on input "[STREET_ADDRESS][PERSON_NAME]" at bounding box center [987, 151] width 291 height 26
type input "[STREET_ADDRESS][PERSON_NAME]"
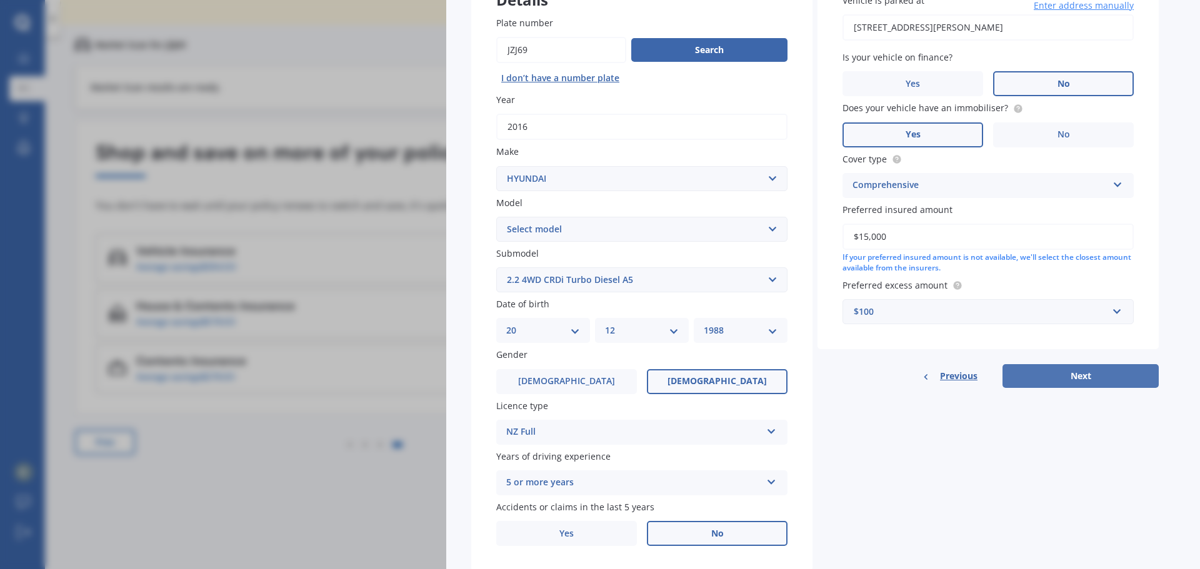
scroll to position [125, 0]
click at [1039, 375] on button "Next" at bounding box center [1080, 375] width 156 height 24
select select "20"
select select "12"
select select "1988"
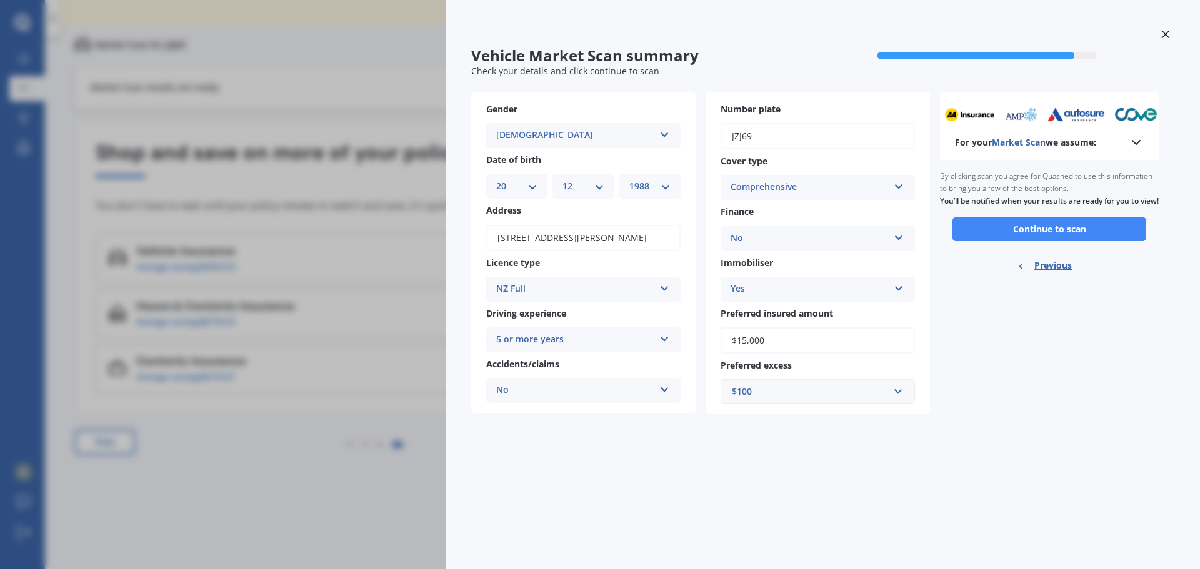
scroll to position [0, 0]
click at [1027, 241] on button "Continue to scan" at bounding box center [1049, 229] width 194 height 24
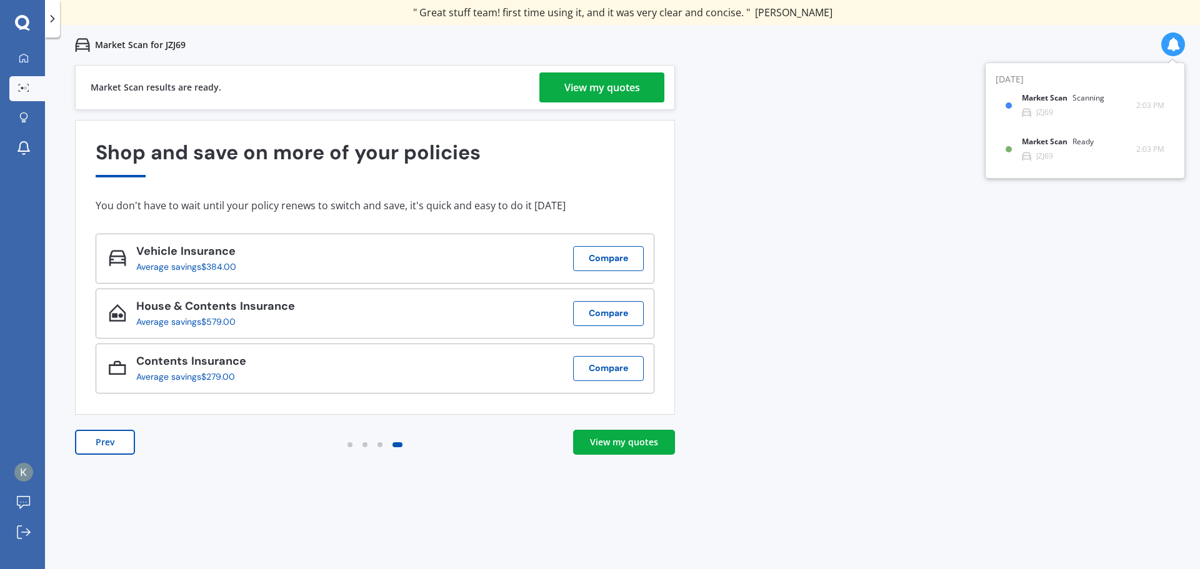
click at [600, 87] on div "View my quotes" at bounding box center [602, 87] width 76 height 30
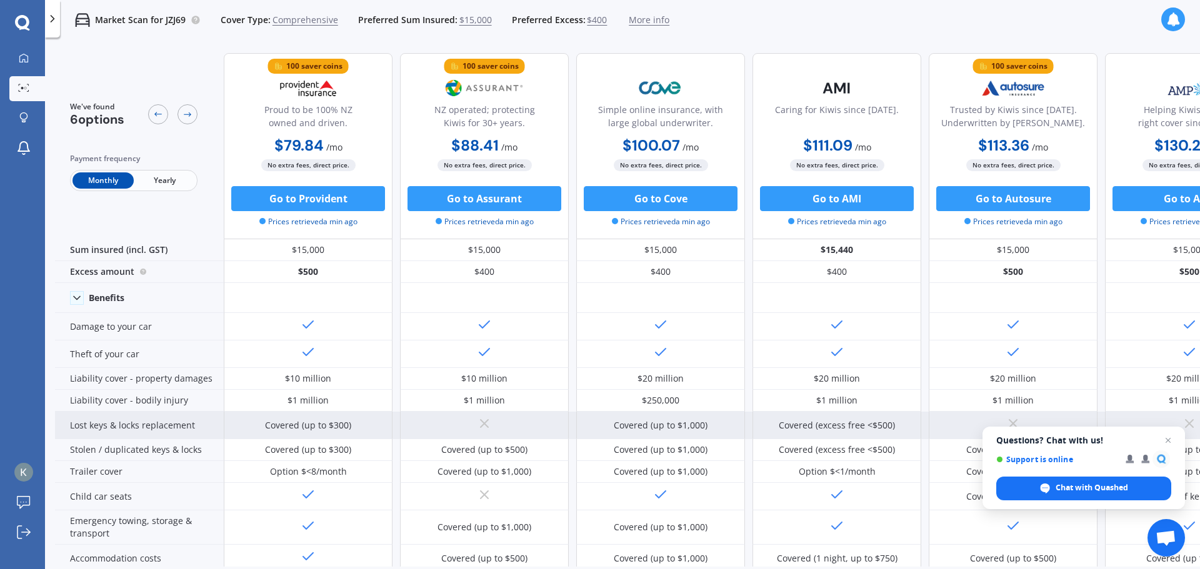
click at [1166, 435] on span "Open chat" at bounding box center [1167, 440] width 15 height 15
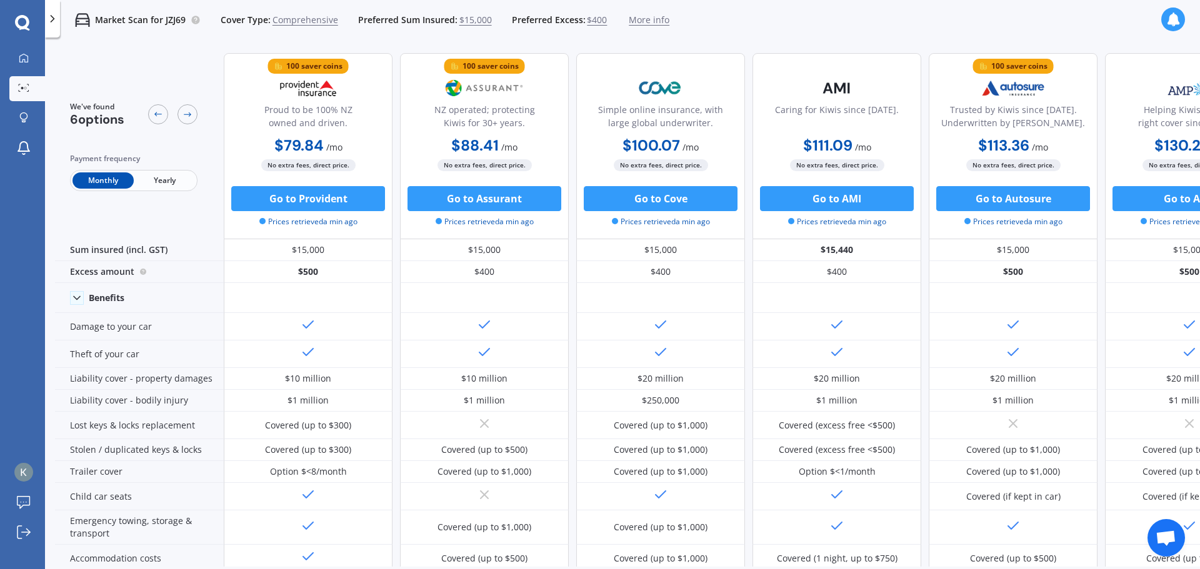
scroll to position [0, 80]
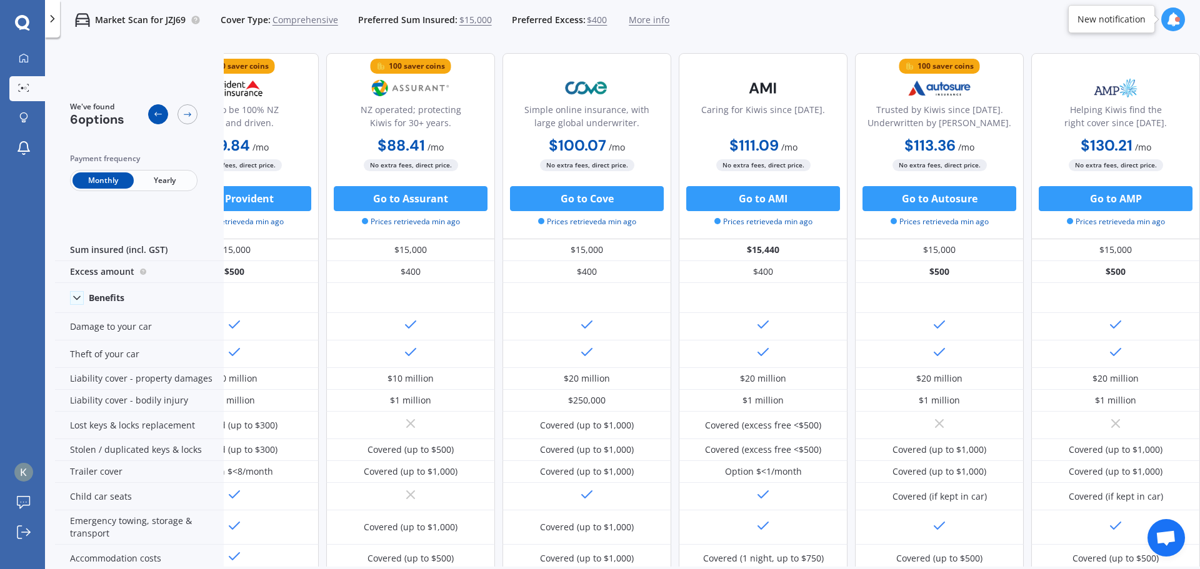
click at [161, 113] on icon at bounding box center [158, 114] width 10 height 10
